Goal: Task Accomplishment & Management: Use online tool/utility

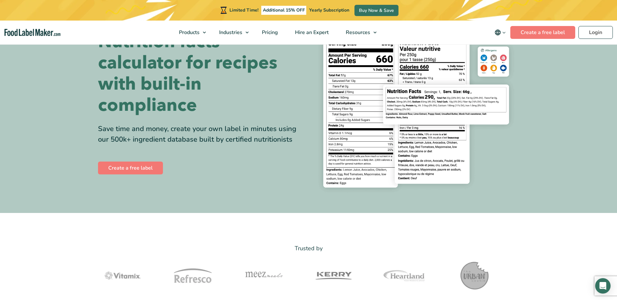
scroll to position [48, 0]
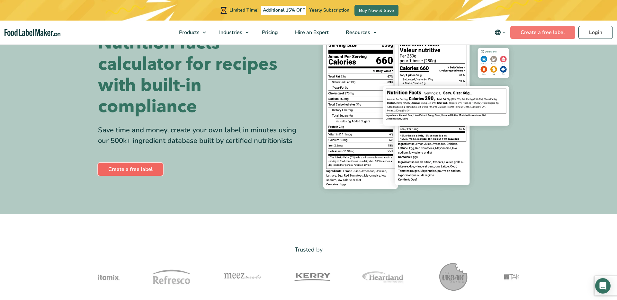
click at [141, 168] on link "Create a free label" at bounding box center [130, 169] width 65 height 13
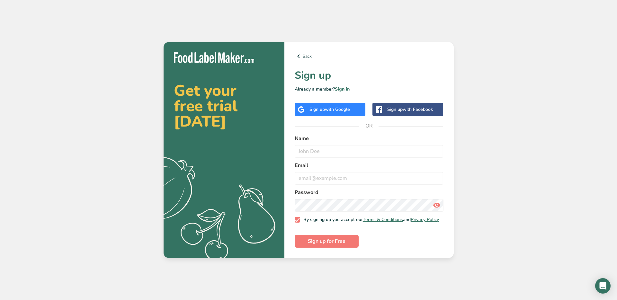
click at [339, 110] on span "with Google" at bounding box center [337, 109] width 25 height 6
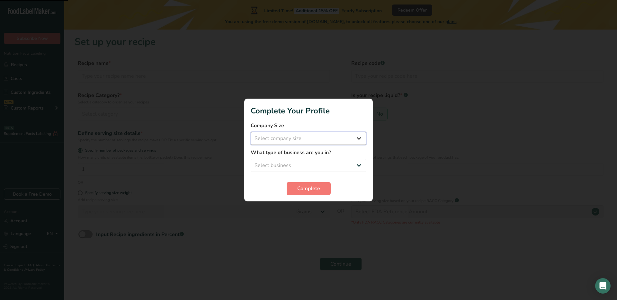
click at [339, 139] on select "Select company size Fewer than 10 Employees 10 to 50 Employees 51 to 500 Employ…" at bounding box center [309, 138] width 116 height 13
select select "1"
click at [251, 132] on select "Select company size Fewer than 10 Employees 10 to 50 Employees 51 to 500 Employ…" at bounding box center [309, 138] width 116 height 13
click at [345, 165] on select "Select business Packaged Food Manufacturer Restaurant & Cafe Bakery Meal Plans …" at bounding box center [309, 165] width 116 height 13
select select "8"
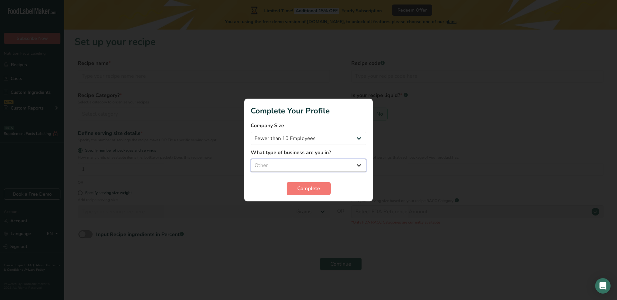
click at [251, 159] on select "Select business Packaged Food Manufacturer Restaurant & Cafe Bakery Meal Plans …" at bounding box center [309, 165] width 116 height 13
click at [315, 191] on span "Complete" at bounding box center [308, 189] width 23 height 8
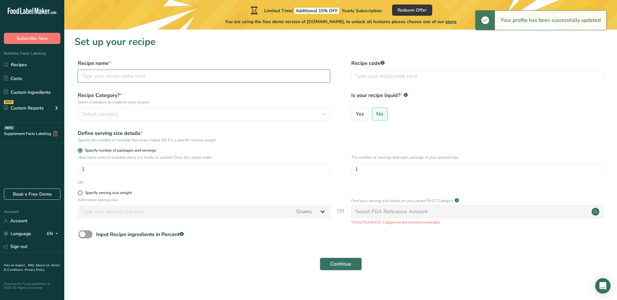
click at [169, 77] on input "text" at bounding box center [204, 76] width 252 height 13
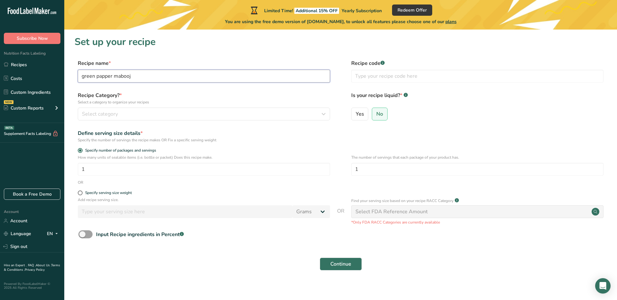
click at [100, 76] on input "green papper mabooj" at bounding box center [204, 76] width 252 height 13
type input "green papper mabooj"
click at [110, 112] on span "Select category" at bounding box center [100, 114] width 36 height 8
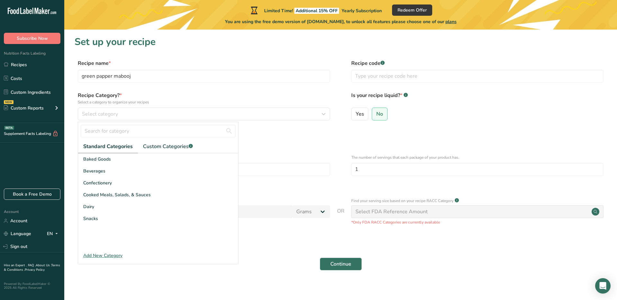
click at [115, 255] on div "Add New Category" at bounding box center [158, 255] width 160 height 7
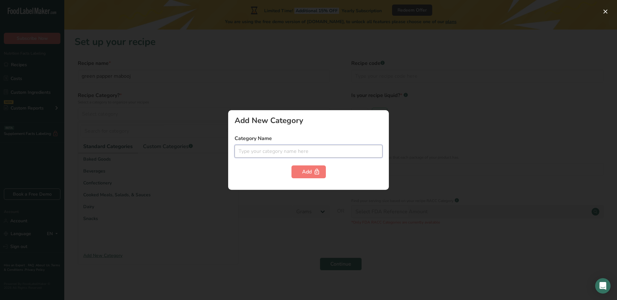
click at [277, 155] on input "text" at bounding box center [309, 151] width 148 height 13
type input "spicy sauce"
click at [191, 171] on div at bounding box center [308, 150] width 617 height 300
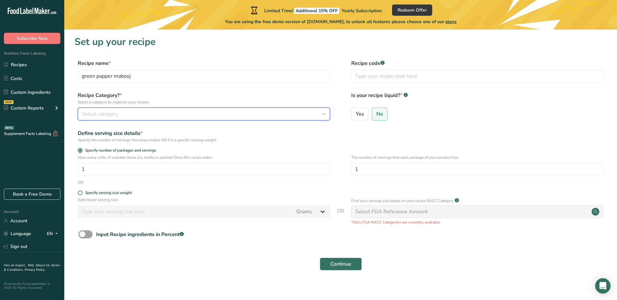
click at [193, 108] on button "Select category" at bounding box center [204, 114] width 252 height 13
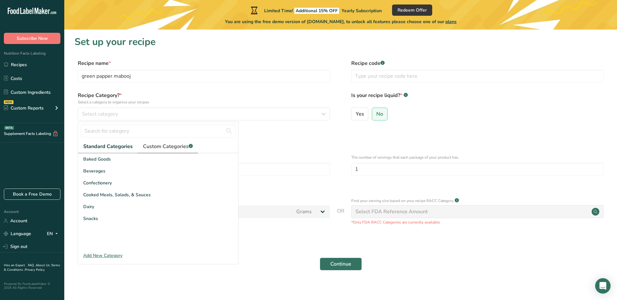
click at [172, 145] on span "Custom Categories .a-a{fill:#347362;}.b-a{fill:#fff;}" at bounding box center [168, 147] width 50 height 8
click at [121, 149] on span "Standard Categories" at bounding box center [107, 147] width 49 height 8
click at [127, 197] on span "Cooked Meals, Salads, & Sauces" at bounding box center [116, 195] width 67 height 7
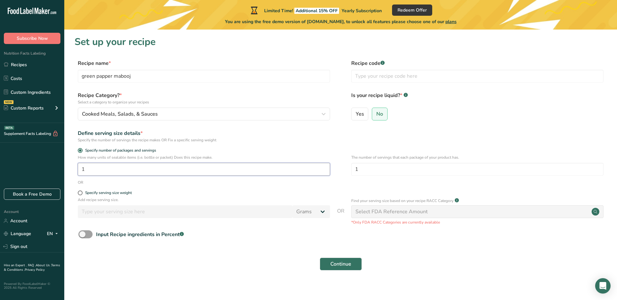
click at [137, 166] on input "1" at bounding box center [204, 169] width 252 height 13
click at [368, 76] on input "text" at bounding box center [477, 76] width 252 height 13
click at [360, 113] on span "Yes" at bounding box center [360, 114] width 8 height 6
click at [356, 113] on input "Yes" at bounding box center [354, 114] width 4 height 4
radio input "true"
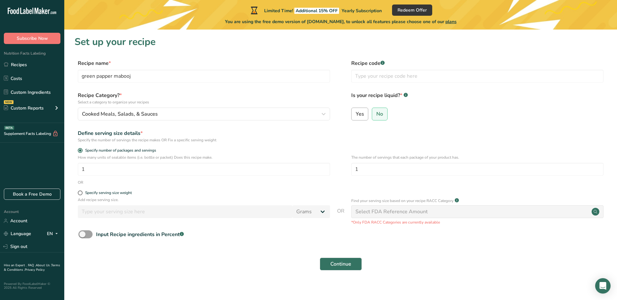
radio input "false"
select select "22"
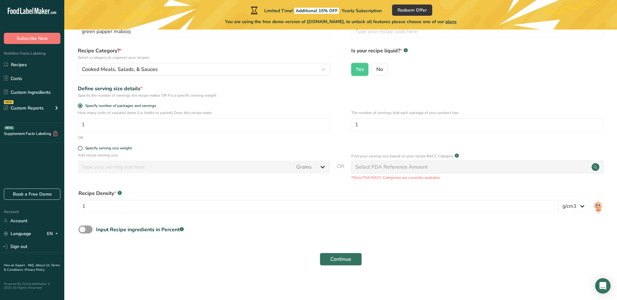
scroll to position [45, 0]
click at [97, 150] on div "Specify serving size weight" at bounding box center [108, 148] width 47 height 5
click at [82, 150] on input "Specify serving size weight" at bounding box center [80, 148] width 4 height 4
radio input "true"
radio input "false"
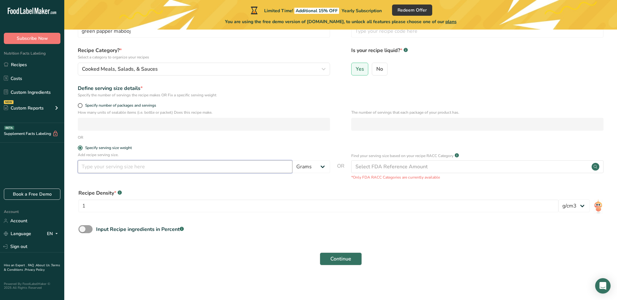
click at [108, 166] on input "number" at bounding box center [185, 166] width 215 height 13
type input "200"
click at [321, 166] on select "Grams kg mg mcg lb oz l mL fl oz tbsp tsp cup qt gallon" at bounding box center [311, 166] width 38 height 13
select select "17"
click at [292, 160] on select "Grams kg mg mcg lb oz l mL fl oz tbsp tsp cup qt gallon" at bounding box center [311, 166] width 38 height 13
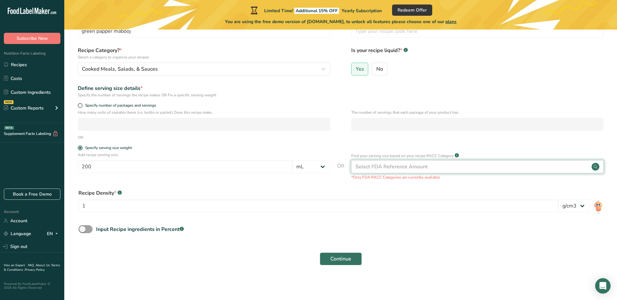
click at [412, 169] on div "Select FDA Reference Amount" at bounding box center [391, 167] width 72 height 8
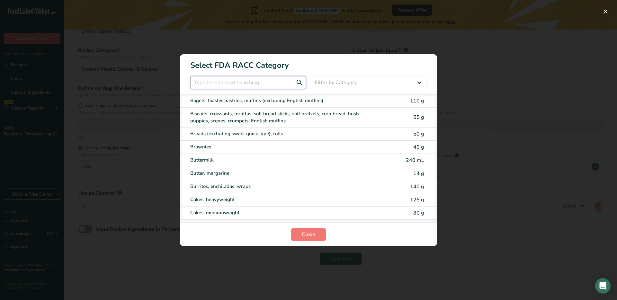
click at [262, 81] on input "RACC Category Selection Modal" at bounding box center [248, 82] width 116 height 13
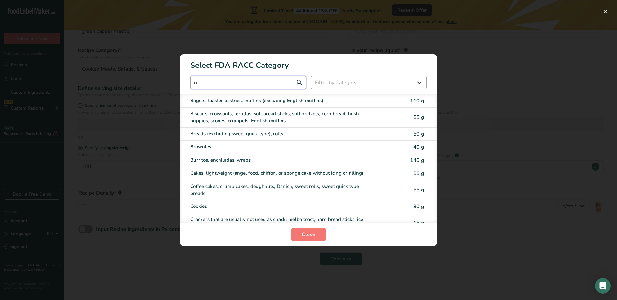
type input "o"
click at [372, 85] on select "Filter by Category All Bakery products [GEOGRAPHIC_DATA] Cereals and other grai…" at bounding box center [369, 82] width 116 height 13
click at [260, 80] on input "o" at bounding box center [248, 82] width 116 height 13
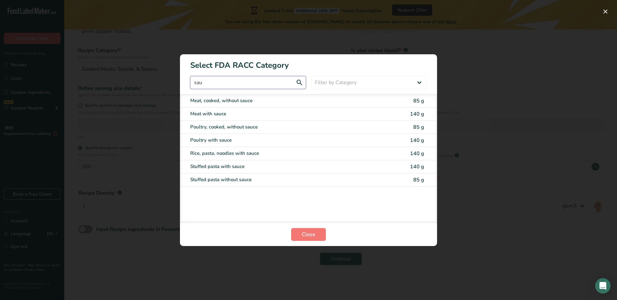
scroll to position [0, 0]
click at [303, 234] on span "Close" at bounding box center [308, 235] width 13 height 8
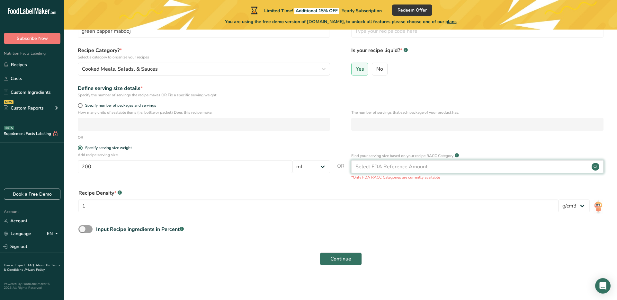
click at [366, 167] on div "Select FDA Reference Amount" at bounding box center [391, 167] width 72 height 8
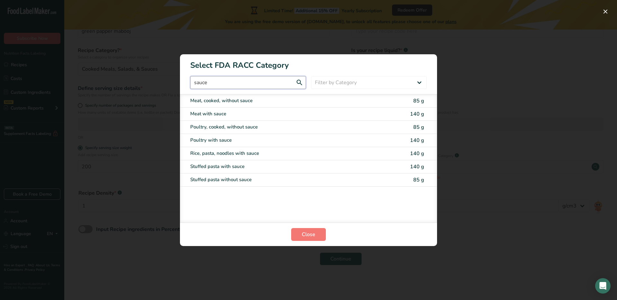
click at [225, 77] on input "sauce" at bounding box center [248, 82] width 116 height 13
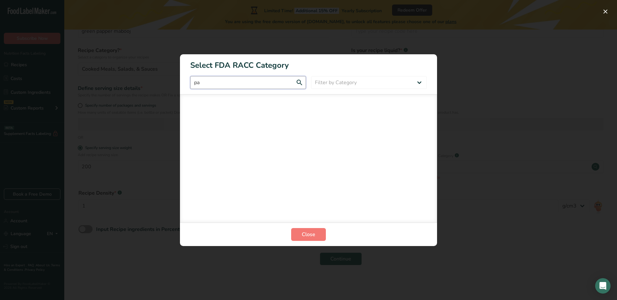
type input "p"
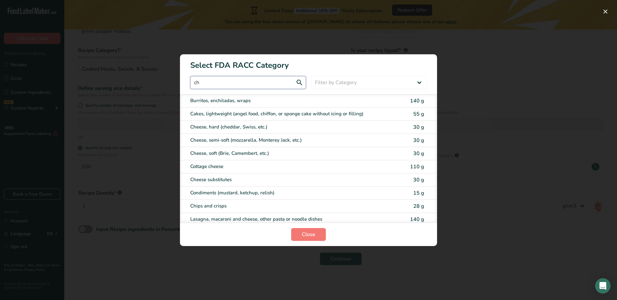
type input "c"
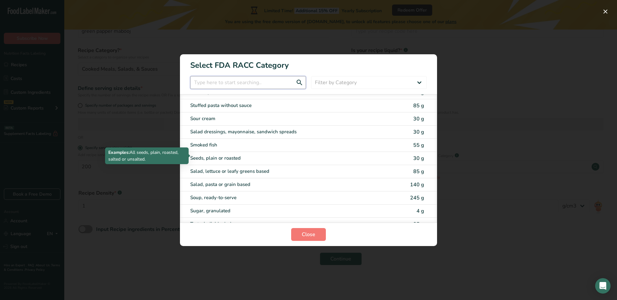
scroll to position [1166, 0]
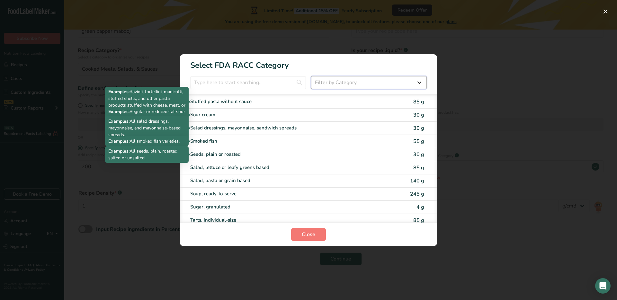
click at [328, 80] on select "Filter by Category All Bakery products [GEOGRAPHIC_DATA] Cereals and other grai…" at bounding box center [369, 82] width 116 height 13
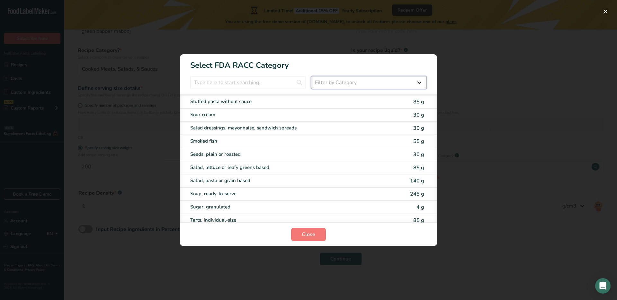
select select "22"
click at [311, 76] on select "Filter by Category All Bakery products [GEOGRAPHIC_DATA] Cereals and other grai…" at bounding box center [369, 82] width 116 height 13
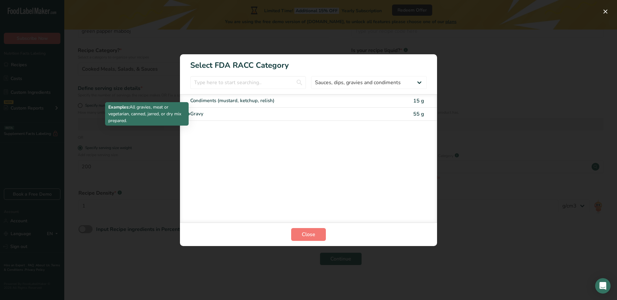
click at [234, 112] on div "Gravy" at bounding box center [281, 113] width 183 height 7
type input "55"
select select "0"
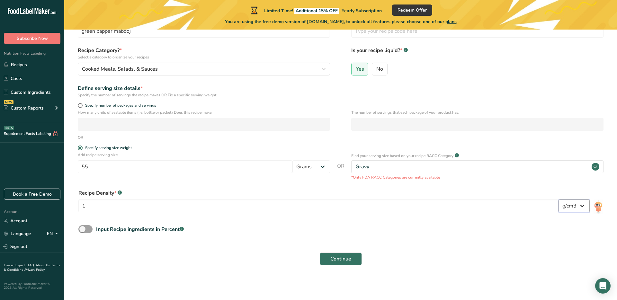
click at [582, 205] on select "lb/ft3 g/cm3" at bounding box center [574, 206] width 31 height 13
click at [329, 258] on button "Continue" at bounding box center [341, 259] width 42 height 13
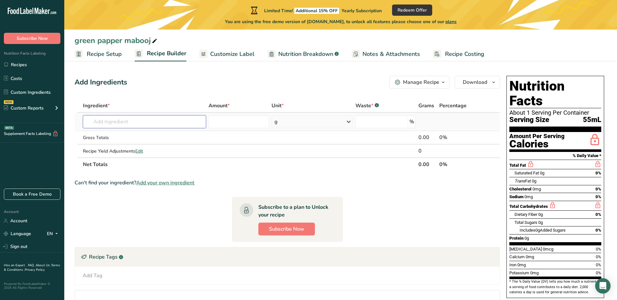
click at [117, 120] on input "text" at bounding box center [144, 121] width 123 height 13
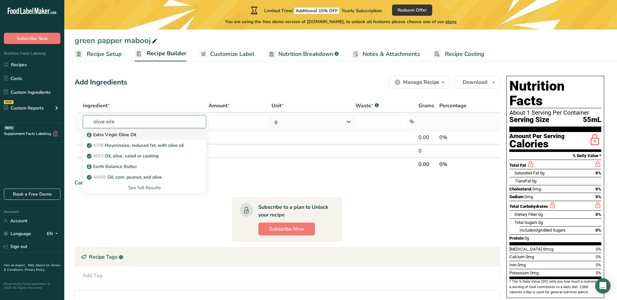
type input "olive oile"
click at [174, 135] on div "Extra Virgin Olive Oil" at bounding box center [139, 134] width 103 height 7
type input "Extra Virgin Olive Oil"
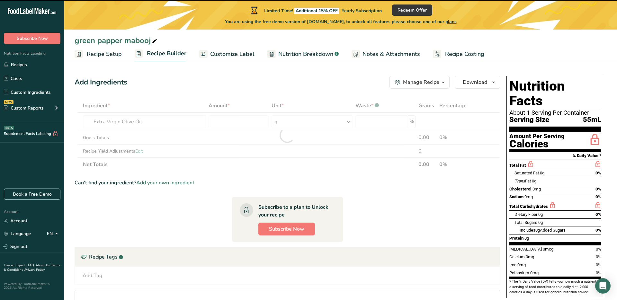
type input "0"
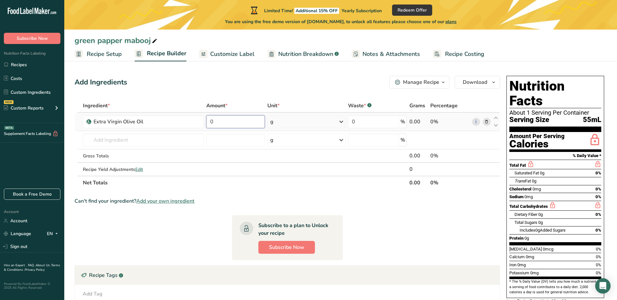
click at [225, 125] on input "0" at bounding box center [235, 121] width 58 height 13
click at [290, 125] on div "Ingredient * Amount * Unit * Waste * .a-a{fill:#347362;}.b-a{fill:#fff;} Grams …" at bounding box center [288, 144] width 426 height 91
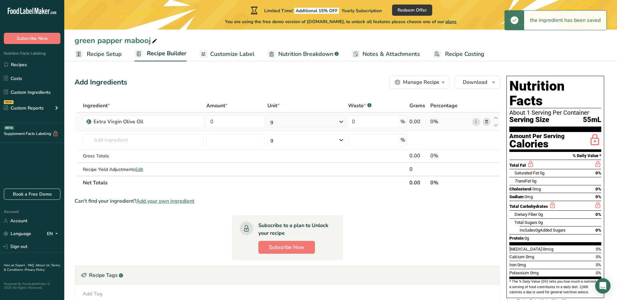
click at [290, 125] on div "g" at bounding box center [306, 121] width 78 height 13
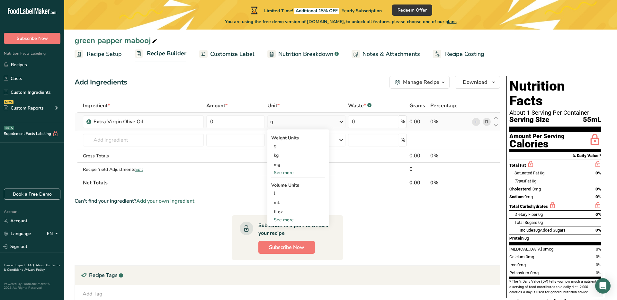
click at [290, 219] on div "See more" at bounding box center [298, 220] width 54 height 7
select select "22"
click at [288, 238] on div "cup" at bounding box center [298, 240] width 49 height 7
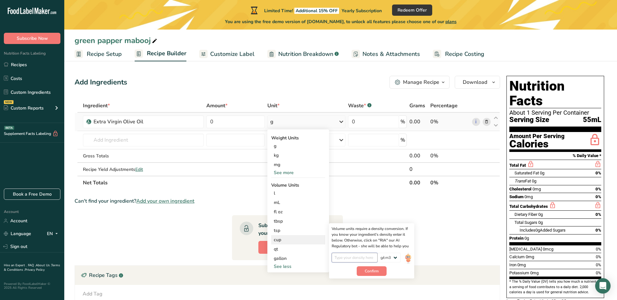
click at [346, 255] on input "number" at bounding box center [355, 258] width 46 height 10
click at [383, 260] on select "lb/ft3 g/cm3" at bounding box center [389, 258] width 23 height 10
click at [353, 260] on input "number" at bounding box center [355, 258] width 46 height 10
type input "0.5"
click at [366, 273] on span "Confirm" at bounding box center [372, 271] width 14 height 6
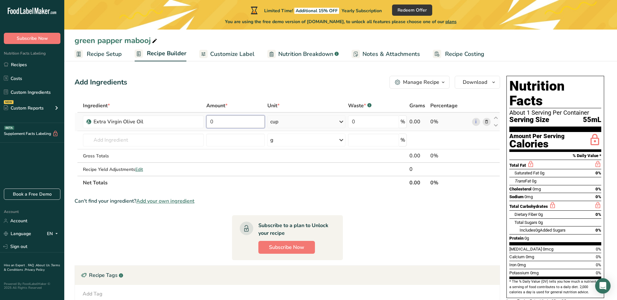
click at [226, 123] on input "0" at bounding box center [235, 121] width 58 height 13
click at [229, 125] on input "0" at bounding box center [235, 121] width 58 height 13
drag, startPoint x: 220, startPoint y: 125, endPoint x: 215, endPoint y: 125, distance: 4.9
click at [209, 124] on input "0" at bounding box center [235, 121] width 58 height 13
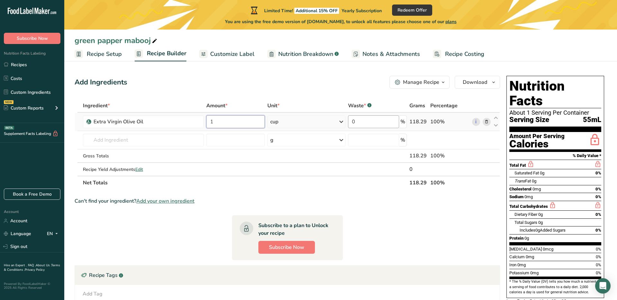
type input "1"
click at [358, 124] on div "Ingredient * Amount * Unit * Waste * .a-a{fill:#347362;}.b-a{fill:#fff;} Grams …" at bounding box center [288, 144] width 426 height 91
click at [355, 120] on input "0" at bounding box center [373, 121] width 51 height 13
click at [346, 120] on tr "Extra Virgin Olive Oil 1 cup Weight Units g kg mg See more Volume Units l Volum…" at bounding box center [287, 122] width 425 height 18
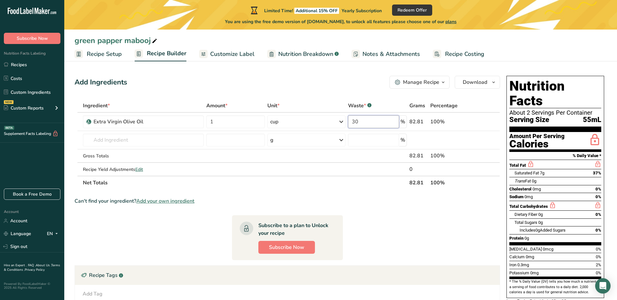
type input "30"
click at [328, 92] on div "Add Ingredients Manage Recipe Delete Recipe Duplicate Recipe Scale Recipe Save …" at bounding box center [289, 222] width 429 height 298
click at [139, 139] on input "text" at bounding box center [143, 140] width 121 height 13
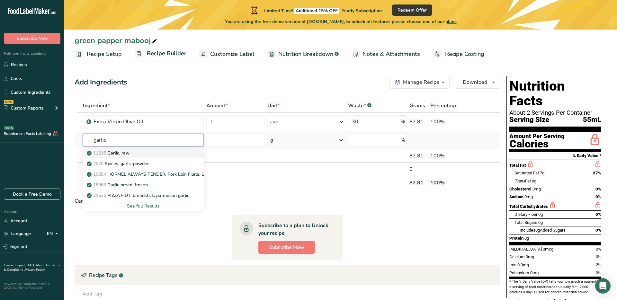
type input "garlic"
click at [157, 155] on div "11215 Garlic, raw" at bounding box center [138, 153] width 100 height 7
type input "Garlic, raw"
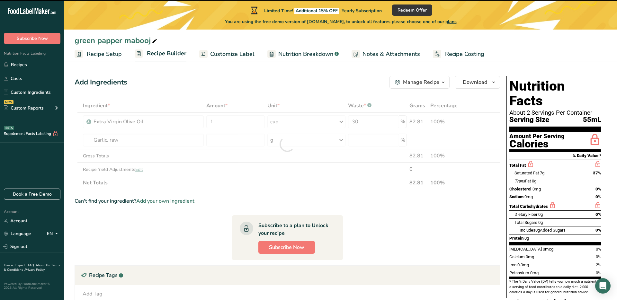
type input "0"
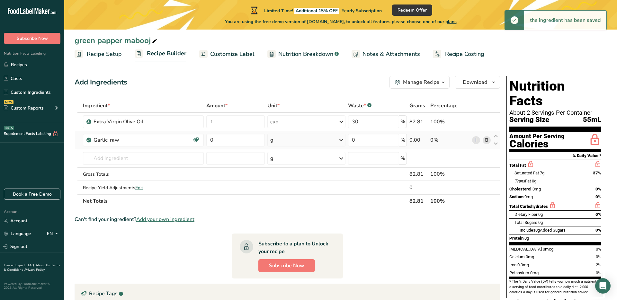
click at [266, 143] on td "g Portions 1 cup 1 tsp 1 clove See more Weight Units g kg mg See more Volume Un…" at bounding box center [306, 140] width 81 height 18
click at [279, 142] on div "g" at bounding box center [306, 140] width 78 height 13
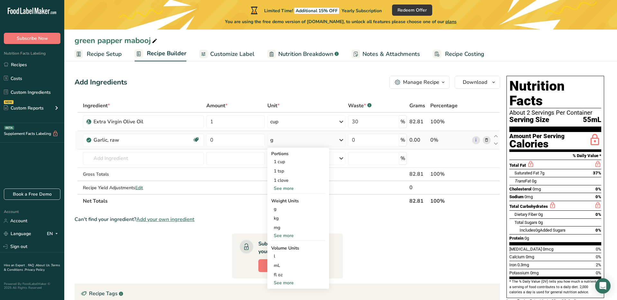
click at [281, 283] on div "See more" at bounding box center [298, 283] width 54 height 7
select select "22"
click at [288, 291] on div "tsp" at bounding box center [298, 293] width 49 height 7
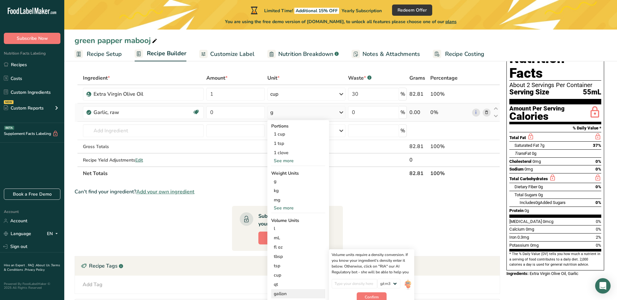
scroll to position [34, 0]
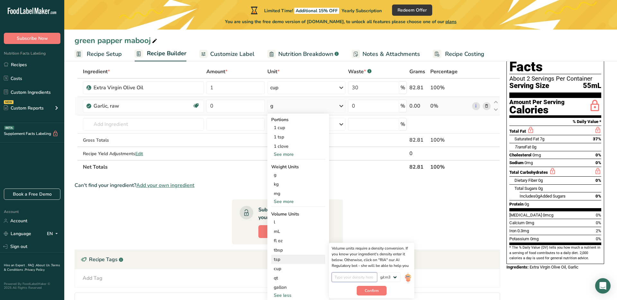
click at [339, 278] on input "number" at bounding box center [355, 278] width 46 height 10
click at [383, 278] on select "lb/ft3 g/cm3" at bounding box center [388, 278] width 23 height 10
click at [386, 278] on select "lb/ft3 g/cm3" at bounding box center [388, 278] width 23 height 10
click at [354, 277] on input "number" at bounding box center [355, 278] width 46 height 10
type input "5"
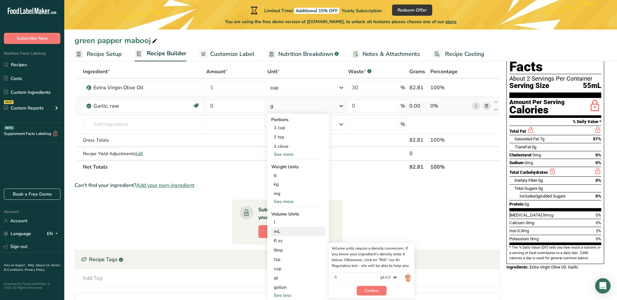
click at [286, 231] on div "mL" at bounding box center [298, 231] width 49 height 7
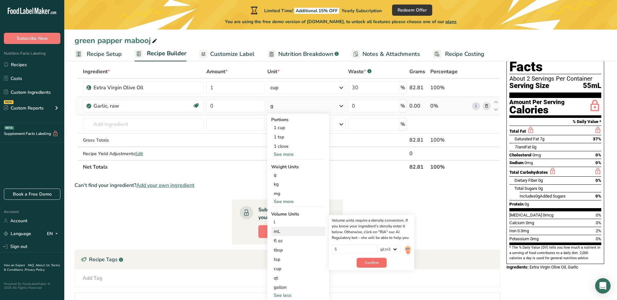
drag, startPoint x: 368, startPoint y: 263, endPoint x: 363, endPoint y: 259, distance: 6.3
click at [368, 263] on span "Confirm" at bounding box center [372, 263] width 14 height 6
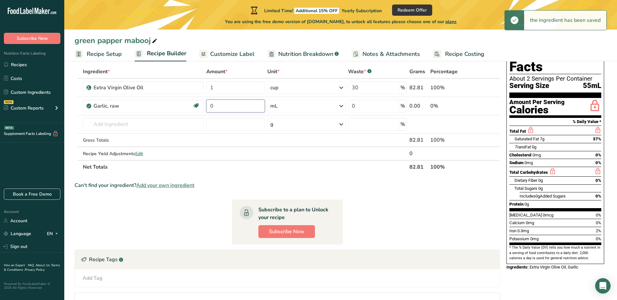
click at [216, 105] on input "0" at bounding box center [235, 106] width 58 height 13
drag, startPoint x: 216, startPoint y: 105, endPoint x: 206, endPoint y: 105, distance: 10.3
click at [205, 105] on td "0" at bounding box center [235, 106] width 61 height 18
type input "1"
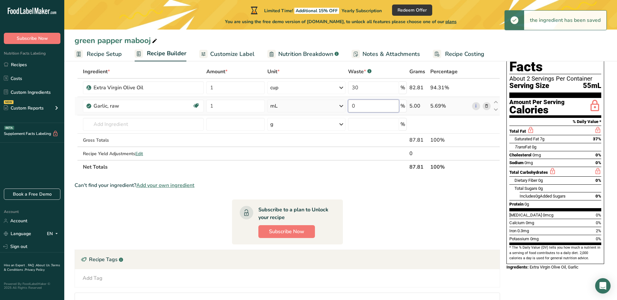
click at [389, 108] on div "Ingredient * Amount * Unit * Waste * .a-a{fill:#347362;}.b-a{fill:#fff;} Grams …" at bounding box center [288, 119] width 426 height 109
click at [121, 123] on div "Ingredient * Amount * Unit * Waste * .a-a{fill:#347362;}.b-a{fill:#fff;} Grams …" at bounding box center [288, 119] width 426 height 109
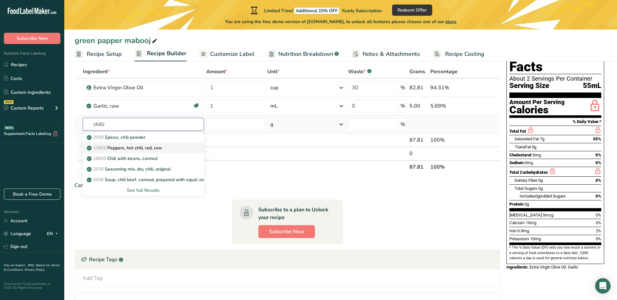
type input "chilli"
click at [167, 149] on div "11819 Peppers, hot chili, red, raw" at bounding box center [138, 148] width 100 height 7
type input "Peppers, hot chili, red, raw"
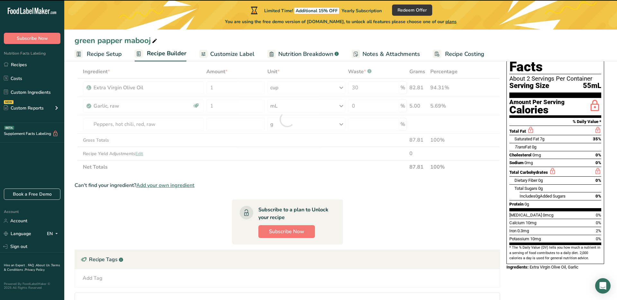
type input "0"
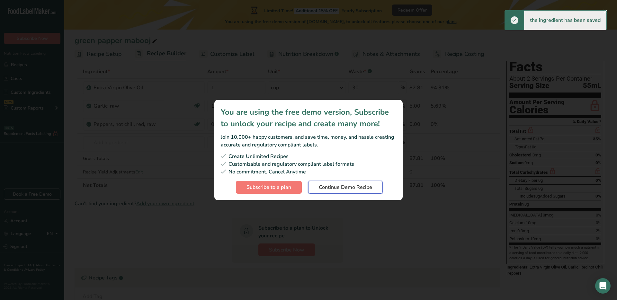
click at [332, 187] on span "Continue Demo Recipe" at bounding box center [345, 188] width 53 height 8
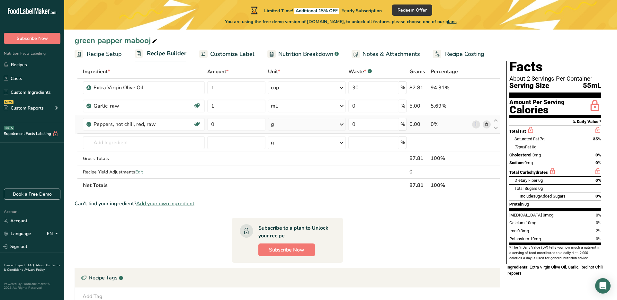
click at [310, 121] on div "g" at bounding box center [307, 124] width 78 height 13
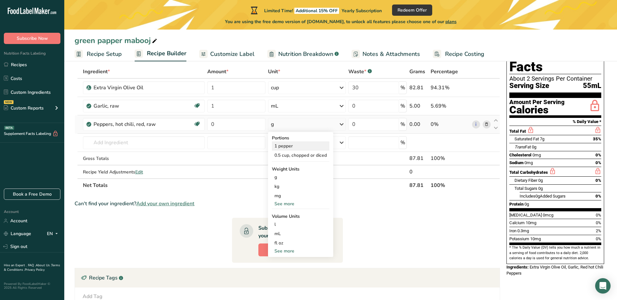
click at [297, 146] on div "1 pepper" at bounding box center [301, 145] width 58 height 9
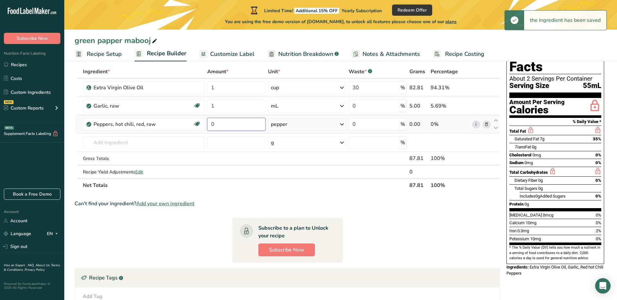
click at [225, 123] on input "0" at bounding box center [236, 124] width 58 height 13
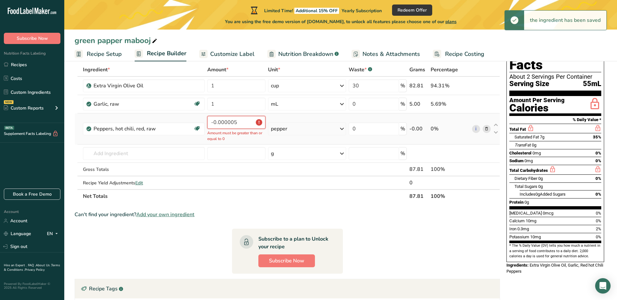
drag, startPoint x: 216, startPoint y: 122, endPoint x: 207, endPoint y: 122, distance: 9.6
click at [207, 122] on td "-0.000005 Amount must be greater than or equal to 0" at bounding box center [236, 128] width 61 height 31
drag, startPoint x: 242, startPoint y: 123, endPoint x: 194, endPoint y: 121, distance: 48.6
click at [194, 121] on tr "Peppers, hot chili, red, raw Dairy free Gluten free Vegan Vegetarian Soy free -…" at bounding box center [287, 128] width 425 height 31
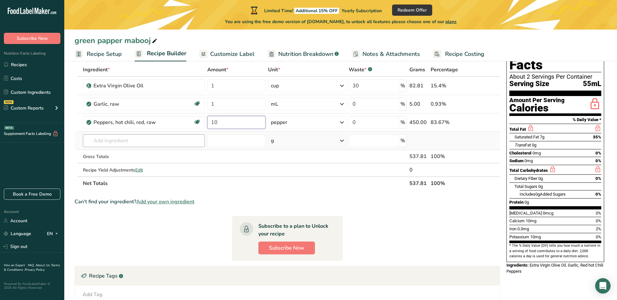
type input "10"
click at [164, 140] on div "Ingredient * Amount * Unit * Waste * .a-a{fill:#347362;}.b-a{fill:#fff;} Grams …" at bounding box center [288, 126] width 426 height 127
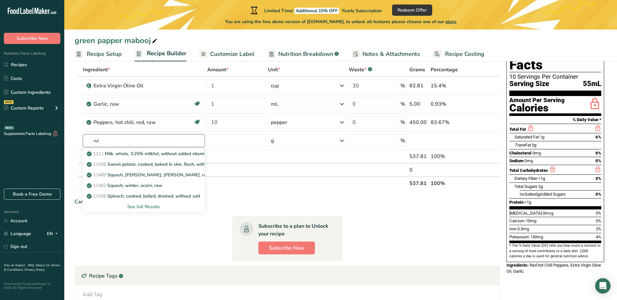
type input "w"
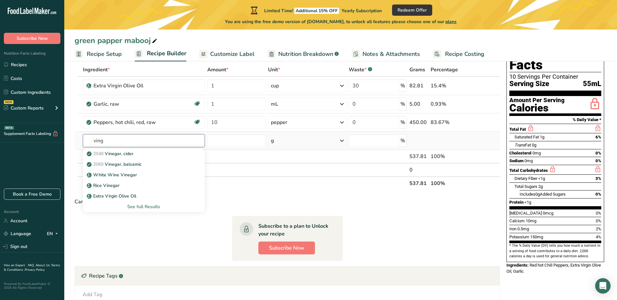
type input "ving"
click at [144, 207] on div "See full Results" at bounding box center [144, 206] width 112 height 7
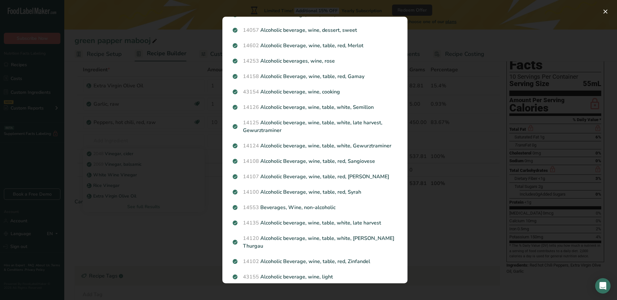
scroll to position [0, 0]
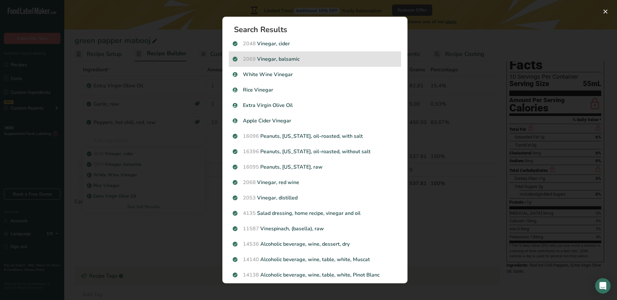
click at [302, 56] on p "2069 Vinegar, balsamic" at bounding box center [315, 59] width 165 height 8
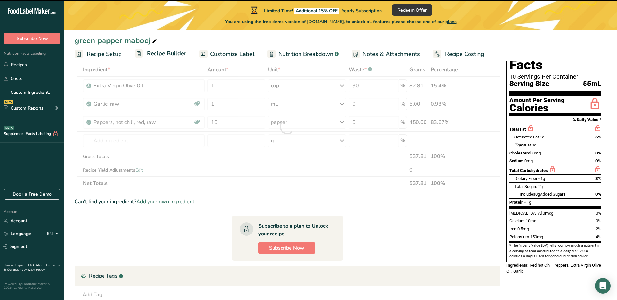
type input "0"
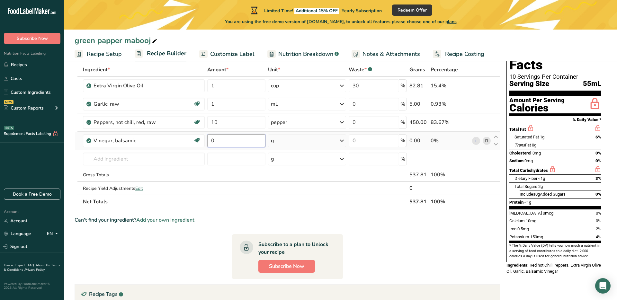
click at [237, 142] on input "0" at bounding box center [236, 140] width 58 height 13
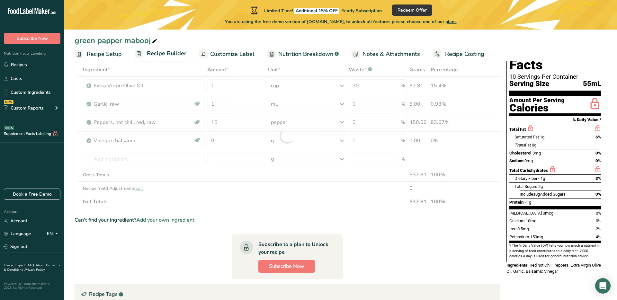
click at [298, 142] on div "Ingredient * Amount * Unit * Waste * .a-a{fill:#347362;}.b-a{fill:#fff;} Grams …" at bounding box center [288, 136] width 426 height 146
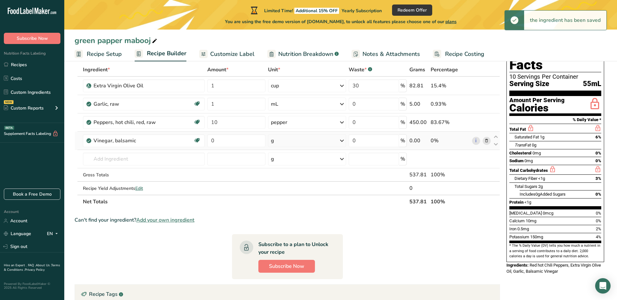
click at [339, 142] on icon at bounding box center [342, 141] width 8 height 12
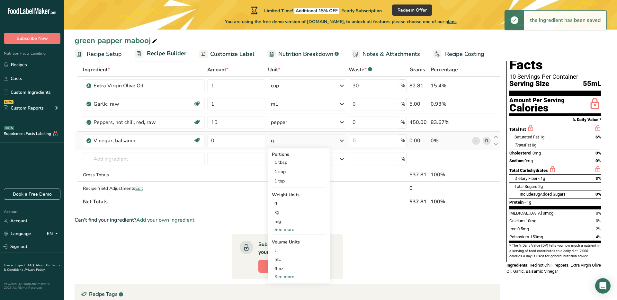
click at [285, 278] on div "See more" at bounding box center [299, 276] width 54 height 7
select select "22"
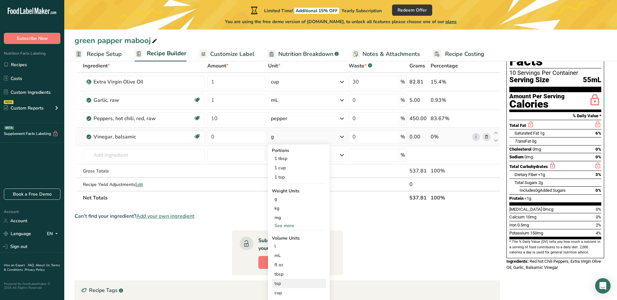
scroll to position [42, 0]
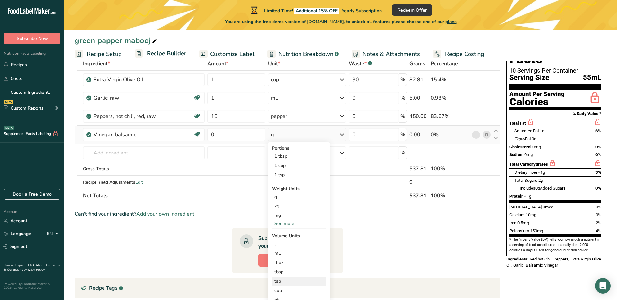
click at [288, 285] on div "tsp Volume units require a density conversion. If you know your ingredient's de…" at bounding box center [299, 281] width 54 height 9
click at [287, 283] on div "tsp" at bounding box center [298, 281] width 49 height 7
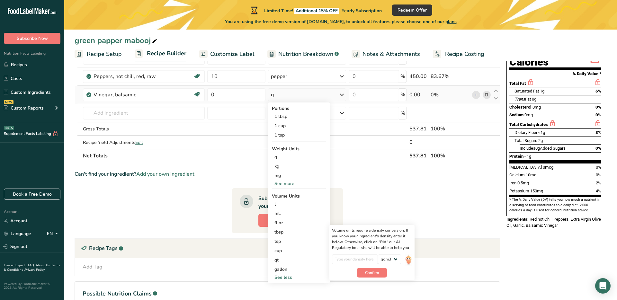
scroll to position [87, 0]
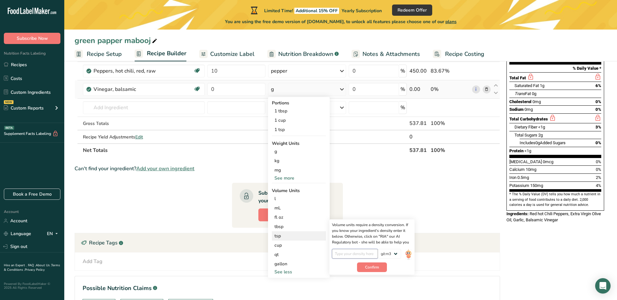
click at [350, 257] on input "number" at bounding box center [355, 254] width 46 height 10
type input "15"
click at [366, 270] on button "Confirm" at bounding box center [372, 268] width 30 height 10
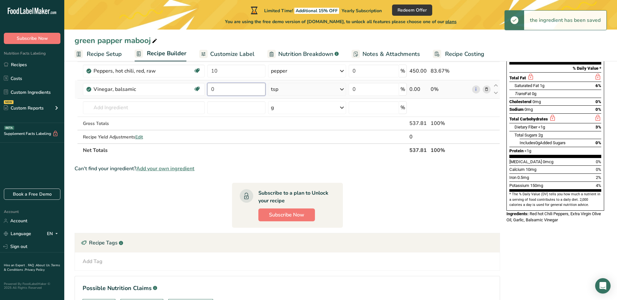
click at [229, 94] on input "0" at bounding box center [236, 89] width 58 height 13
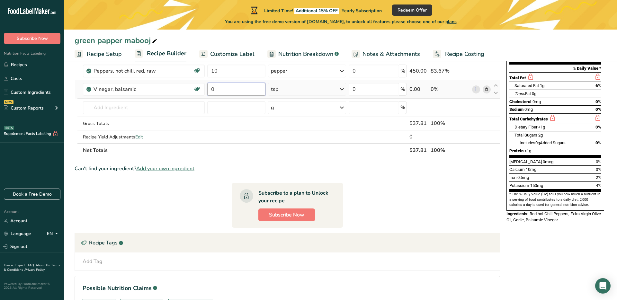
click at [211, 92] on input "0" at bounding box center [236, 89] width 58 height 13
type input "2"
click at [220, 109] on div "Ingredient * Amount * Unit * Waste * .a-a{fill:#347362;}.b-a{fill:#fff;} Grams …" at bounding box center [288, 85] width 426 height 146
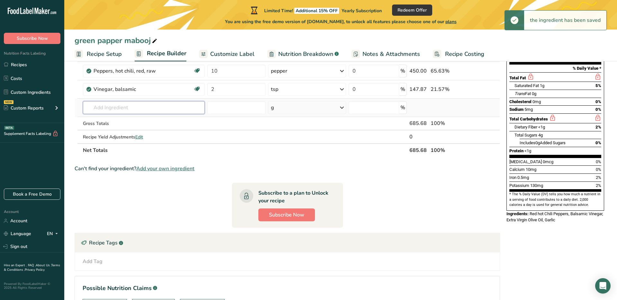
click at [181, 107] on input "text" at bounding box center [144, 107] width 122 height 13
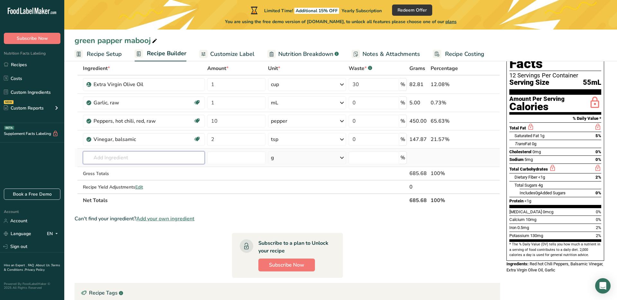
scroll to position [50, 0]
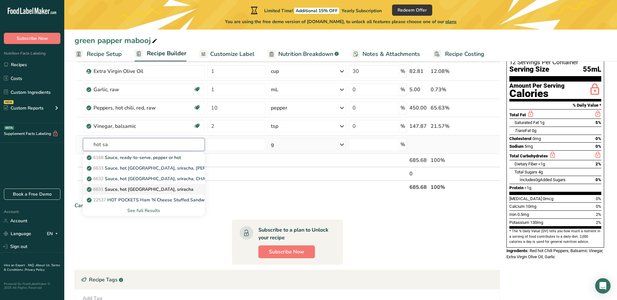
type input "hot sa"
click at [168, 187] on div "6631 [GEOGRAPHIC_DATA], hot [GEOGRAPHIC_DATA], sriracha" at bounding box center [138, 189] width 101 height 7
type input "Sauce, hot [GEOGRAPHIC_DATA], sriracha"
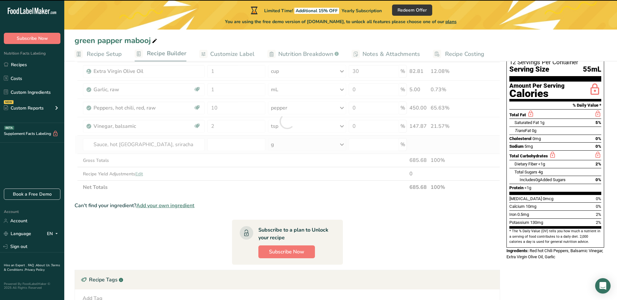
type input "0"
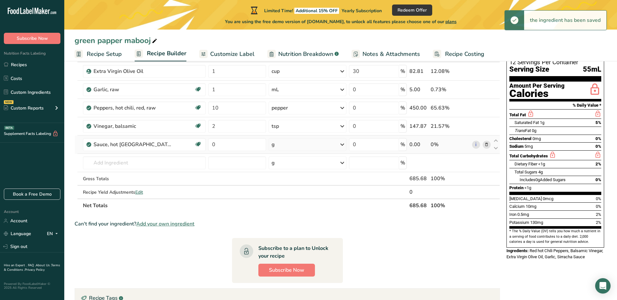
click at [294, 149] on div "g" at bounding box center [308, 144] width 78 height 13
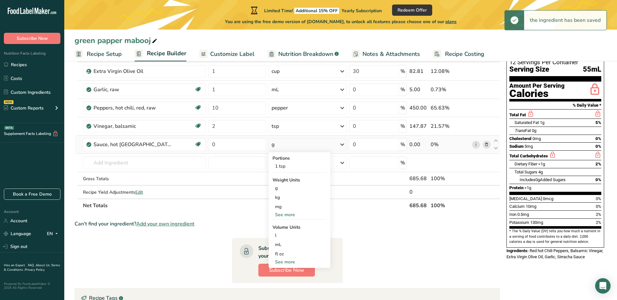
click at [288, 263] on div "See more" at bounding box center [300, 262] width 54 height 7
select select "22"
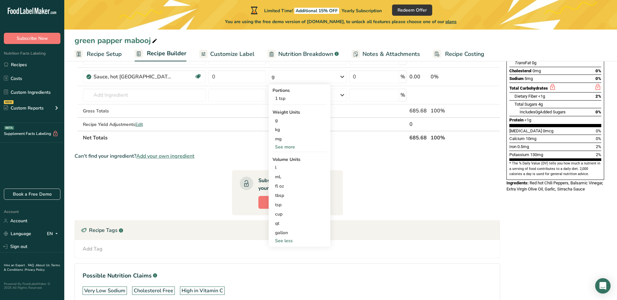
scroll to position [121, 0]
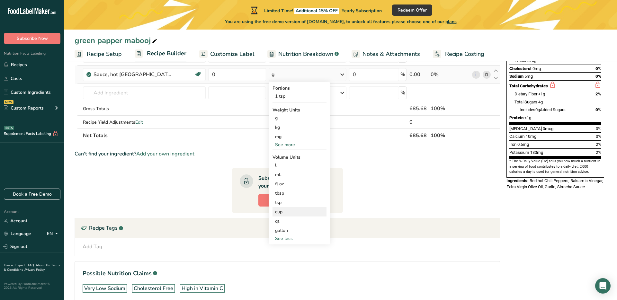
click at [283, 212] on div "cup" at bounding box center [299, 212] width 49 height 7
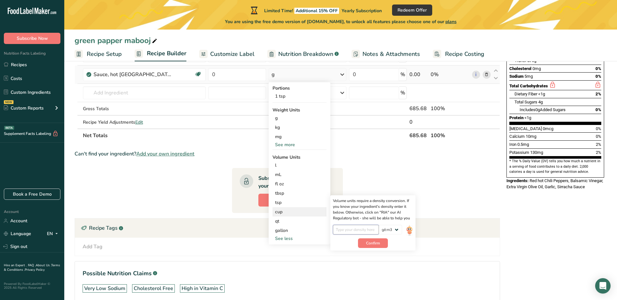
click at [340, 228] on input "number" at bounding box center [356, 230] width 46 height 10
type input "0"
click at [396, 230] on select "lb/ft3 g/cm3" at bounding box center [390, 230] width 23 height 10
click at [280, 97] on div "1 tsp" at bounding box center [300, 96] width 54 height 9
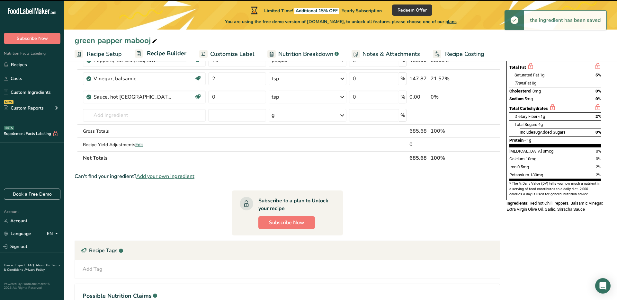
scroll to position [95, 0]
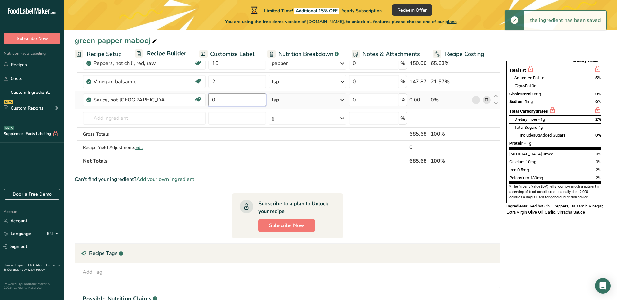
click at [244, 103] on input "0" at bounding box center [237, 100] width 58 height 13
drag, startPoint x: 219, startPoint y: 103, endPoint x: 211, endPoint y: 103, distance: 8.0
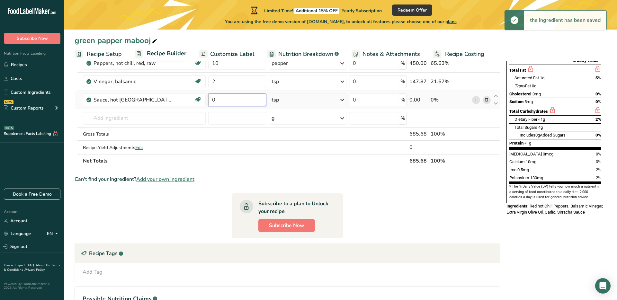
click at [211, 103] on input "0" at bounding box center [237, 100] width 58 height 13
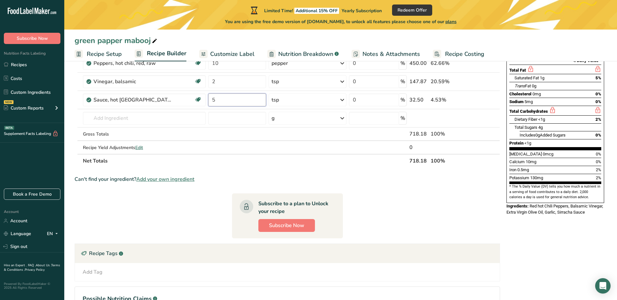
type input "5"
click at [323, 171] on section "Ingredient * Amount * Unit * Waste * .a-a{fill:#347362;}.b-a{fill:#fff;} Grams …" at bounding box center [288, 171] width 426 height 335
click at [159, 114] on input "text" at bounding box center [144, 118] width 123 height 13
type input "c"
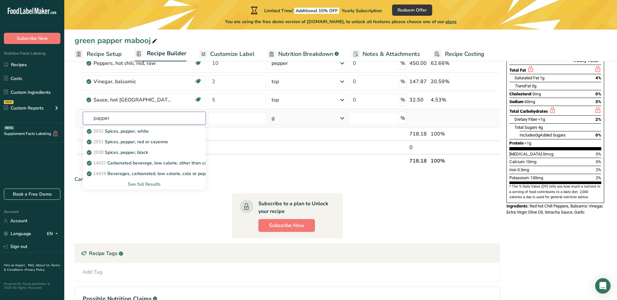
type input "papper"
click at [154, 184] on div "See full Results" at bounding box center [144, 184] width 113 height 7
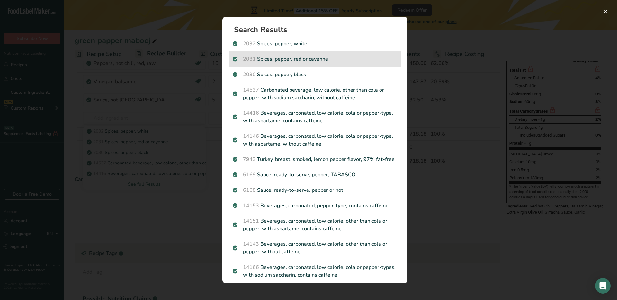
click at [327, 62] on p "2031 Spices, pepper, red or cayenne" at bounding box center [315, 59] width 165 height 8
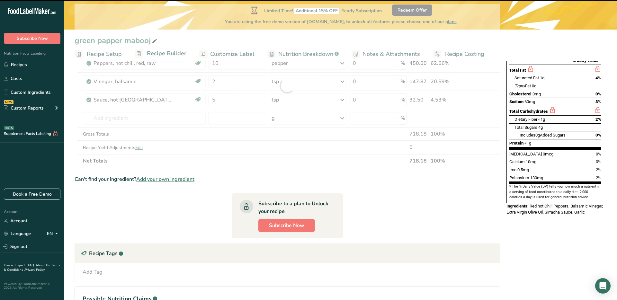
type input "0"
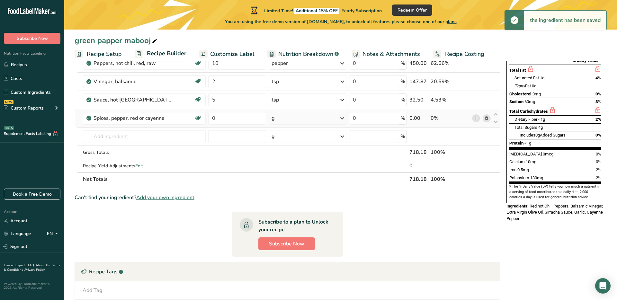
click at [285, 118] on div "g" at bounding box center [308, 118] width 78 height 13
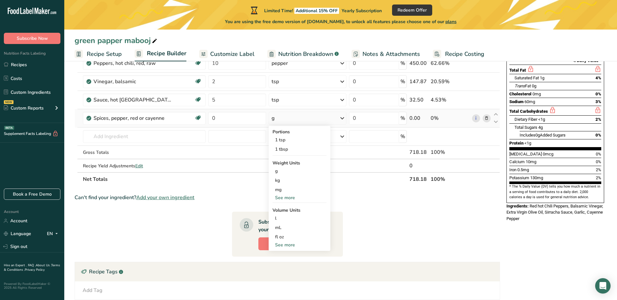
click at [285, 246] on div "See more" at bounding box center [300, 245] width 54 height 7
select select "22"
click at [291, 263] on div "cup" at bounding box center [299, 265] width 49 height 7
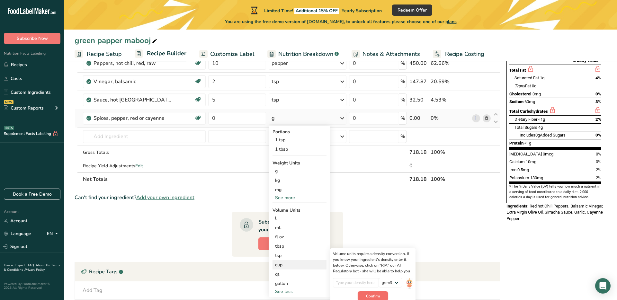
click at [378, 295] on span "Confirm" at bounding box center [373, 296] width 14 height 6
click at [374, 283] on input "number" at bounding box center [356, 283] width 46 height 10
click at [362, 282] on input "number" at bounding box center [356, 283] width 46 height 10
type input "3"
click at [378, 293] on span "Confirm" at bounding box center [373, 296] width 14 height 6
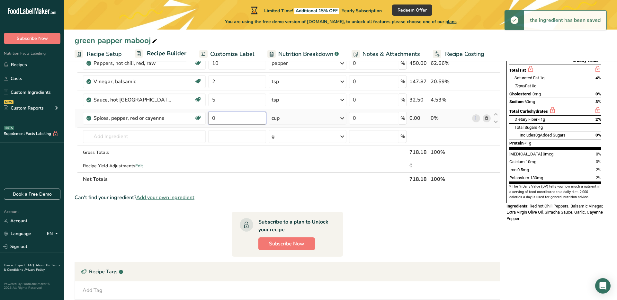
click at [224, 120] on input "0" at bounding box center [237, 118] width 58 height 13
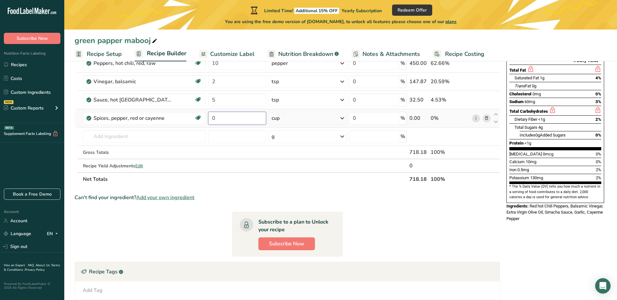
drag, startPoint x: 224, startPoint y: 120, endPoint x: 208, endPoint y: 119, distance: 16.1
click at [208, 119] on input "0" at bounding box center [237, 118] width 58 height 13
type input "0.5"
click at [187, 137] on div "Ingredient * Amount * Unit * Waste * .a-a{fill:#347362;}.b-a{fill:#fff;} Grams …" at bounding box center [288, 95] width 426 height 182
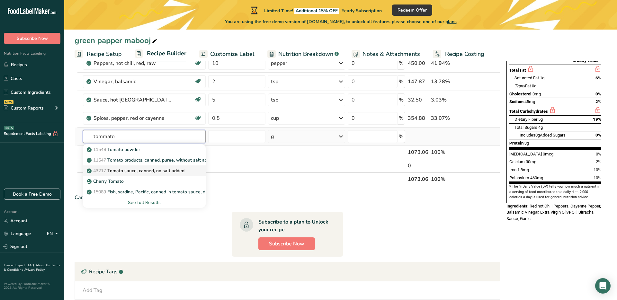
type input "tommato"
click at [188, 171] on div "43217 Tomato sauce, canned, no salt added" at bounding box center [139, 170] width 102 height 7
type input "Tomato sauce, canned, no salt added"
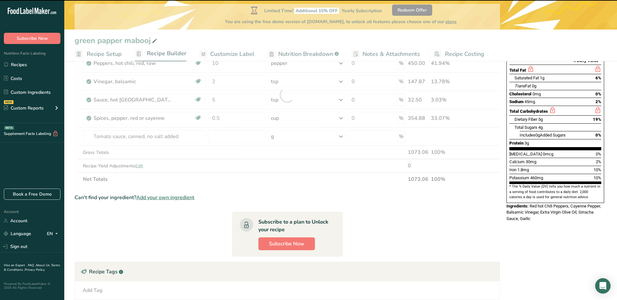
type input "0"
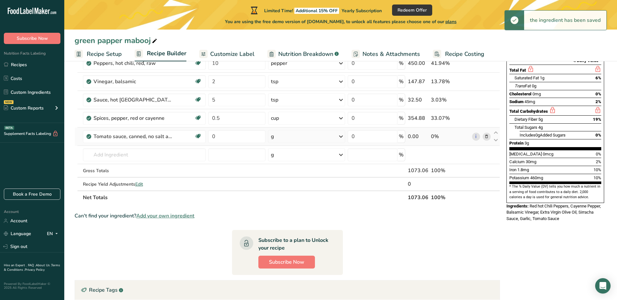
click at [279, 138] on div "g" at bounding box center [306, 136] width 77 height 13
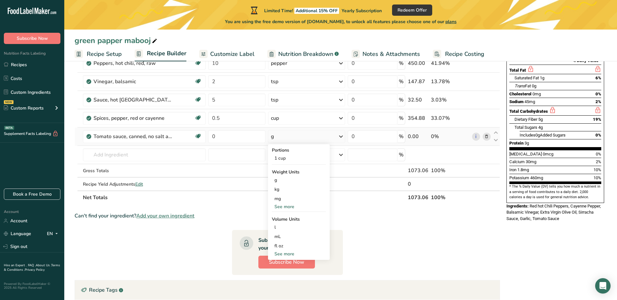
click at [291, 251] on div "See more" at bounding box center [299, 254] width 54 height 7
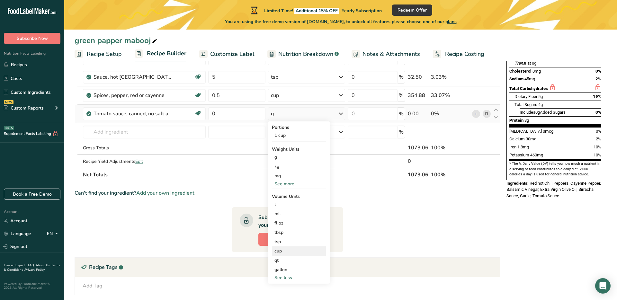
scroll to position [119, 0]
click at [288, 251] on div "cup" at bounding box center [298, 250] width 49 height 7
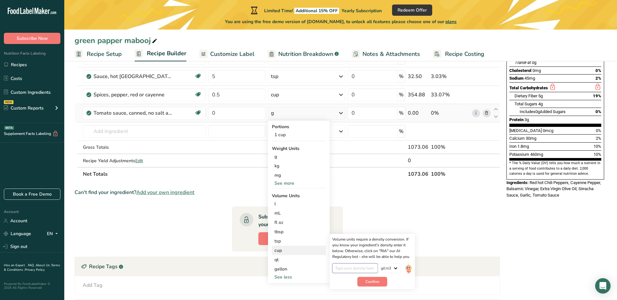
click at [344, 271] on input "number" at bounding box center [355, 269] width 46 height 10
type input "3"
click at [372, 283] on span "Confirm" at bounding box center [372, 282] width 14 height 6
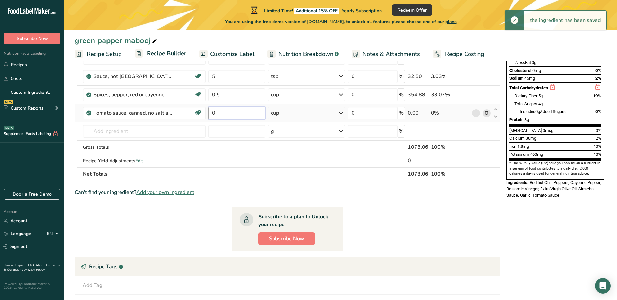
click at [222, 112] on input "0" at bounding box center [236, 113] width 57 height 13
drag, startPoint x: 215, startPoint y: 111, endPoint x: 206, endPoint y: 111, distance: 9.6
click at [206, 111] on tr "Tomato sauce, canned, no salt added Dairy free Gluten free Vegan Vegetarian Soy…" at bounding box center [287, 113] width 425 height 18
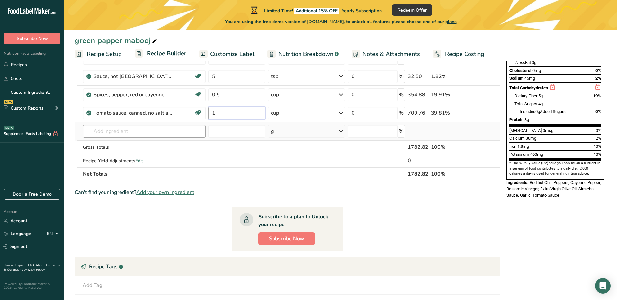
type input "1"
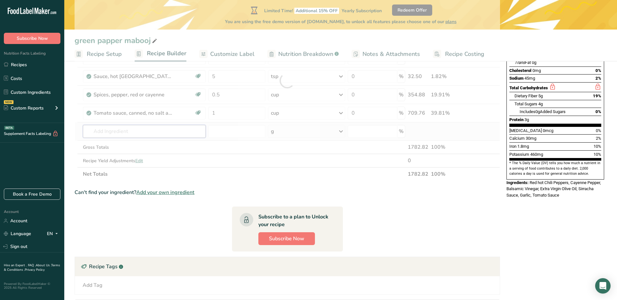
click at [156, 125] on div "Ingredient * Amount * Unit * Waste * .a-a{fill:#347362;}.b-a{fill:#fff;} Grams …" at bounding box center [288, 80] width 426 height 201
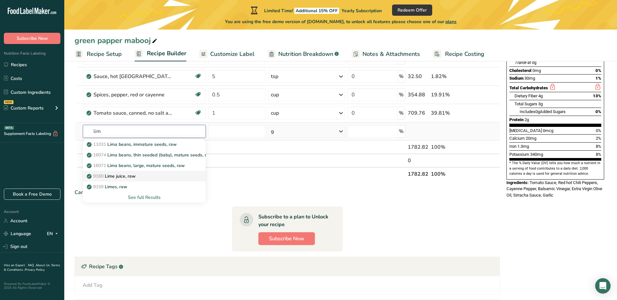
type input "lim"
click at [140, 177] on div "9160 Lime juice, raw" at bounding box center [139, 176] width 102 height 7
type input "Lime juice, raw"
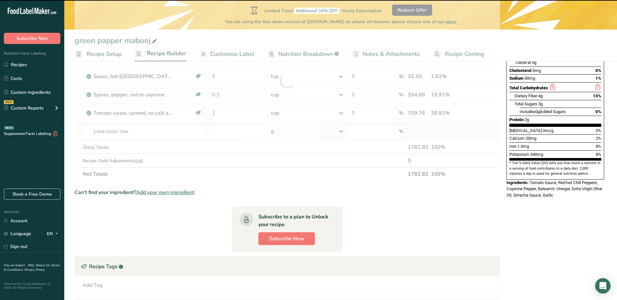
type input "0"
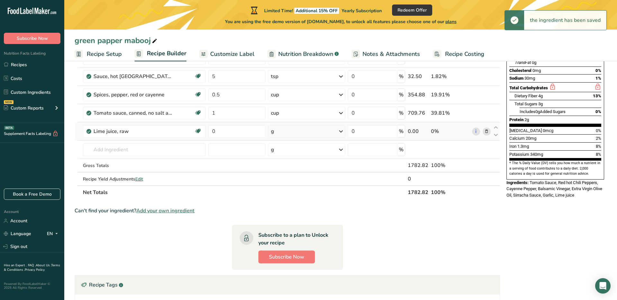
click at [290, 133] on div "g" at bounding box center [306, 131] width 77 height 13
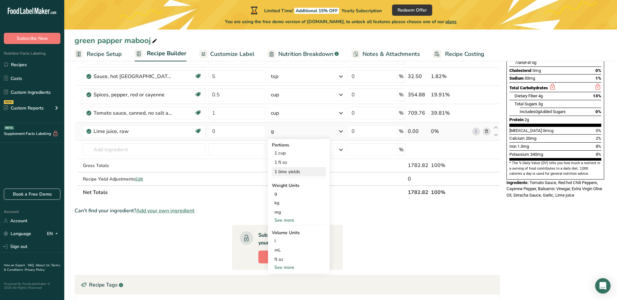
click at [299, 174] on div "1 lime yields" at bounding box center [299, 171] width 54 height 9
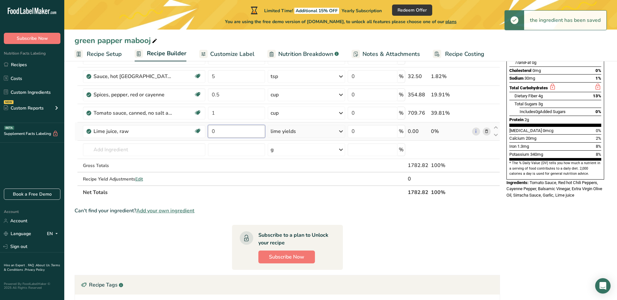
click at [237, 134] on input "0" at bounding box center [236, 131] width 57 height 13
drag, startPoint x: 237, startPoint y: 134, endPoint x: 208, endPoint y: 131, distance: 29.1
click at [208, 132] on input "0" at bounding box center [236, 131] width 57 height 13
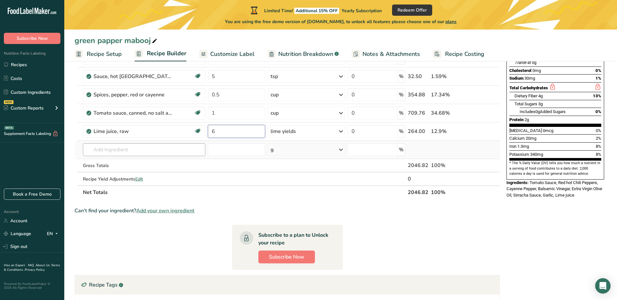
type input "6"
click at [141, 145] on div "Ingredient * Amount * Unit * Waste * .a-a{fill:#347362;}.b-a{fill:#fff;} Grams …" at bounding box center [288, 89] width 426 height 219
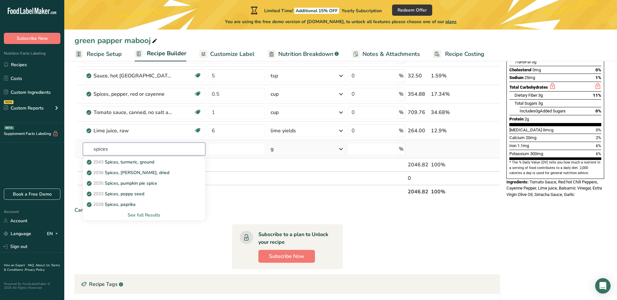
type input "spices"
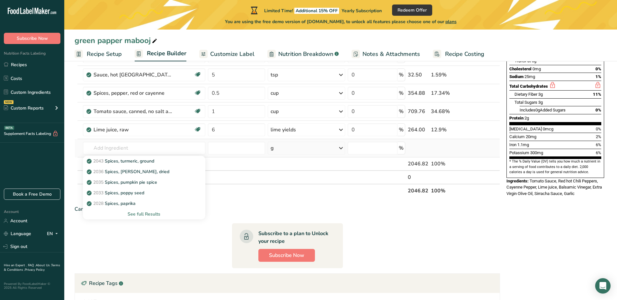
click at [155, 215] on div "See full Results" at bounding box center [144, 214] width 112 height 7
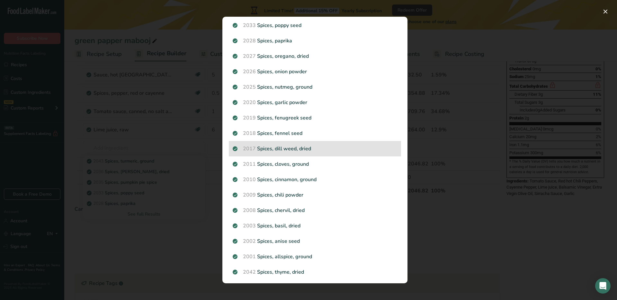
scroll to position [68, 0]
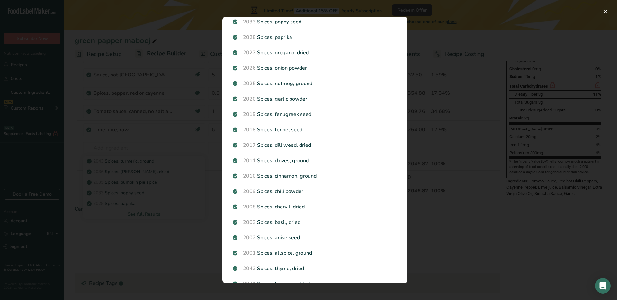
click at [150, 151] on div "Search results modal" at bounding box center [308, 150] width 617 height 300
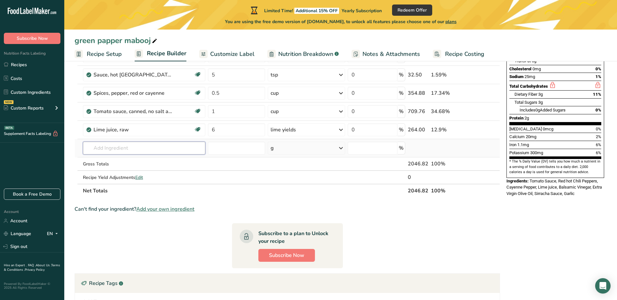
click at [121, 151] on input "text" at bounding box center [144, 148] width 122 height 13
type input "d"
type input "tando"
click at [127, 161] on div "Tandoori Spices" at bounding box center [139, 161] width 102 height 7
type input "Tandoori Spices"
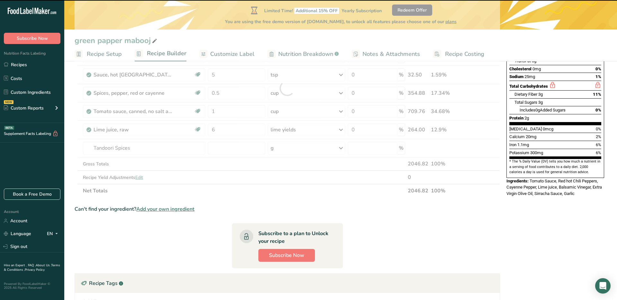
type input "0"
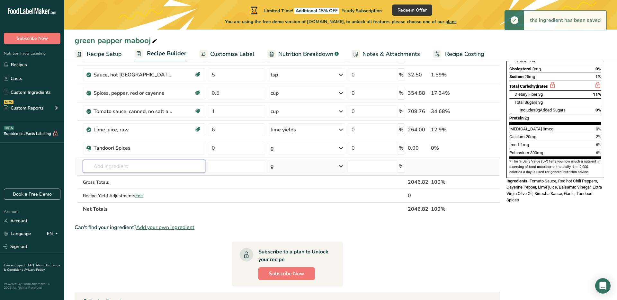
click at [177, 162] on input "text" at bounding box center [144, 166] width 122 height 13
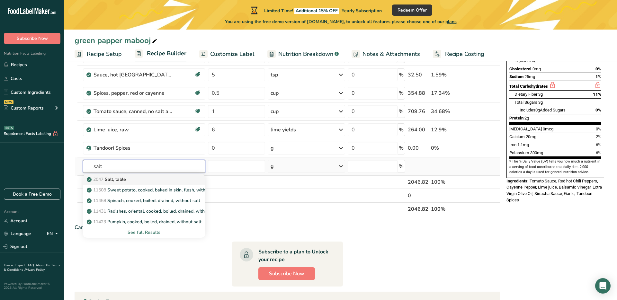
type input "salt"
click at [140, 179] on div "2047 Salt, table" at bounding box center [139, 179] width 102 height 7
type input "Salt, table"
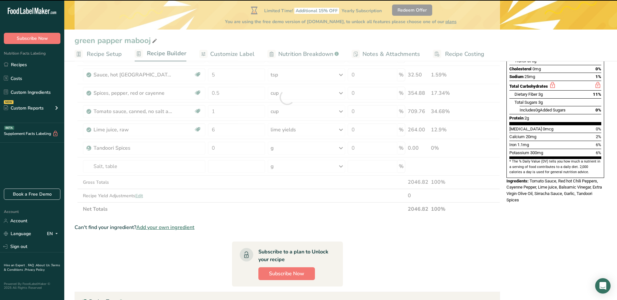
type input "0"
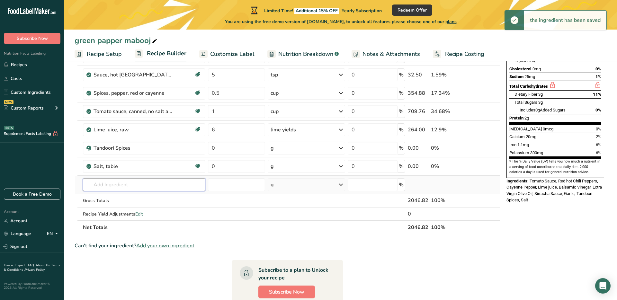
click at [128, 185] on input "text" at bounding box center [144, 184] width 122 height 13
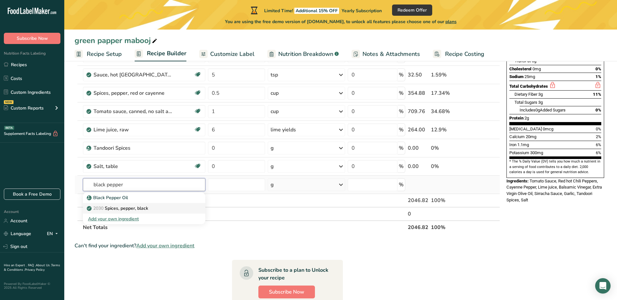
type input "black pepper"
click at [139, 205] on p "2030 Spices, pepper, black" at bounding box center [118, 208] width 60 height 7
type input "Spices, pepper, black"
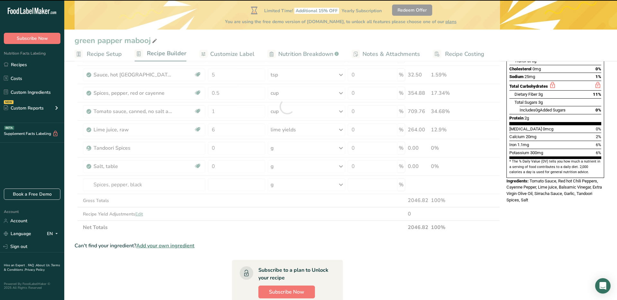
type input "0"
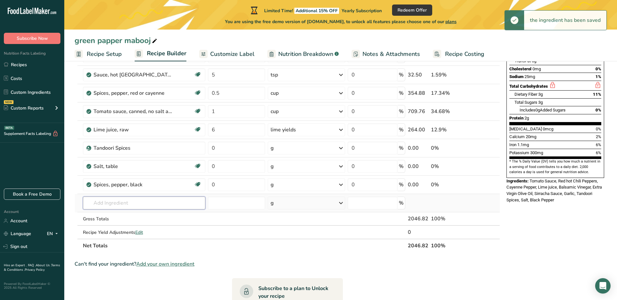
click at [142, 204] on input "text" at bounding box center [144, 203] width 122 height 13
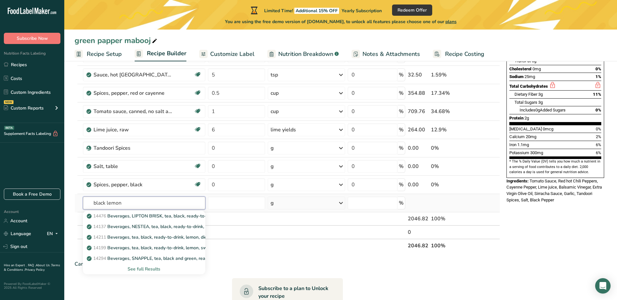
drag, startPoint x: 93, startPoint y: 203, endPoint x: 96, endPoint y: 202, distance: 3.4
click at [93, 203] on input "black lemon" at bounding box center [144, 203] width 122 height 13
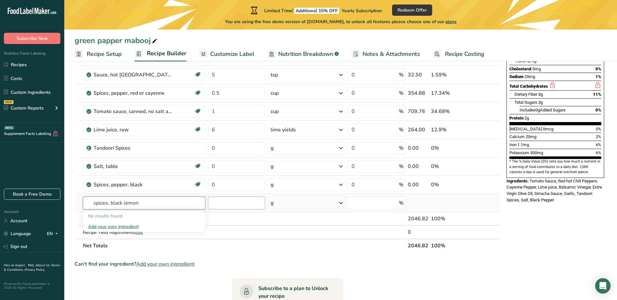
type input "spices, black lemon"
click at [225, 202] on input "number" at bounding box center [236, 203] width 57 height 13
click at [166, 202] on input "text" at bounding box center [144, 203] width 122 height 13
type input "s"
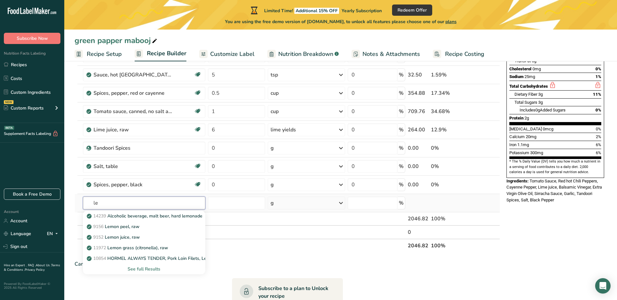
type input "l"
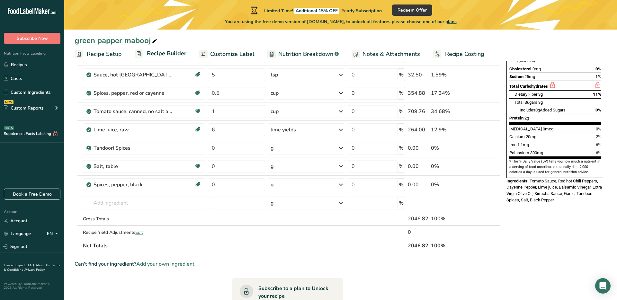
click at [225, 241] on th "Net Totals" at bounding box center [244, 245] width 325 height 13
click at [318, 150] on div "g" at bounding box center [307, 148] width 78 height 13
click at [291, 245] on div "See more" at bounding box center [299, 246] width 54 height 7
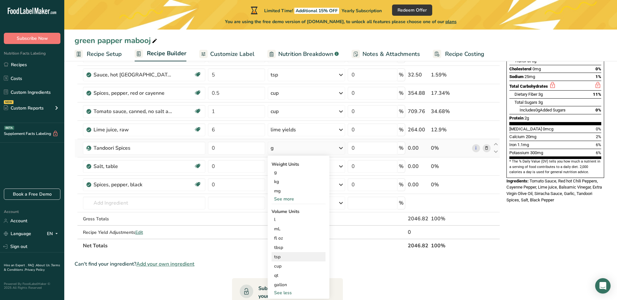
click at [293, 258] on div "tsp" at bounding box center [298, 257] width 49 height 7
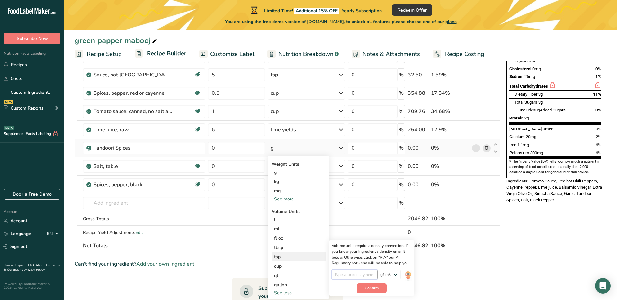
click at [357, 276] on input "number" at bounding box center [355, 275] width 46 height 10
click at [356, 275] on input "0.9998" at bounding box center [355, 275] width 46 height 10
click at [356, 275] on input "0.9994" at bounding box center [355, 275] width 46 height 10
click at [356, 275] on input "0.9992" at bounding box center [355, 275] width 46 height 10
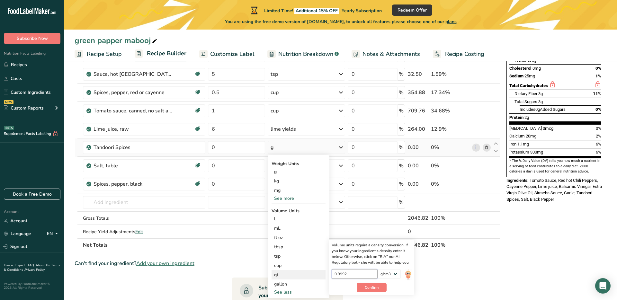
drag, startPoint x: 325, startPoint y: 273, endPoint x: 321, endPoint y: 273, distance: 4.2
click at [321, 273] on div "Weight Units g kg mg See more Volume Units l Volume units require a density con…" at bounding box center [299, 226] width 62 height 143
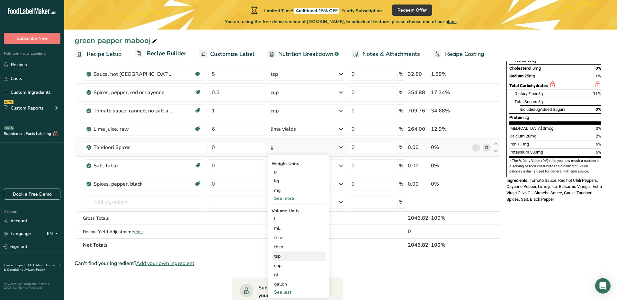
click at [288, 256] on div "tsp" at bounding box center [298, 256] width 49 height 7
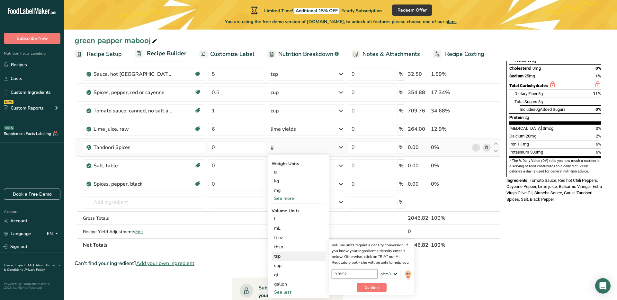
drag, startPoint x: 352, startPoint y: 273, endPoint x: 332, endPoint y: 272, distance: 20.6
click at [332, 272] on div "Volume units require a density conversion. If you know your ingredient's densit…" at bounding box center [371, 267] width 85 height 55
type input "1"
click at [374, 285] on span "Confirm" at bounding box center [372, 288] width 14 height 6
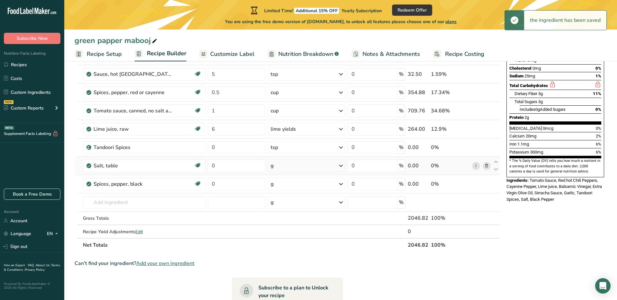
click at [288, 166] on div "g" at bounding box center [307, 165] width 78 height 13
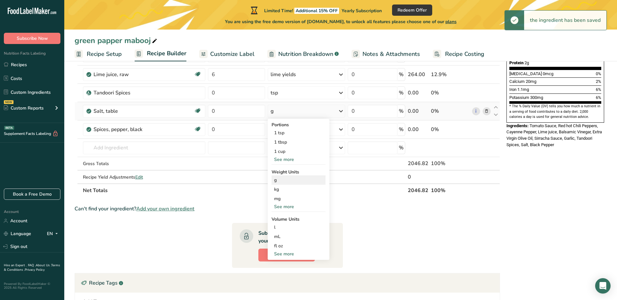
scroll to position [183, 0]
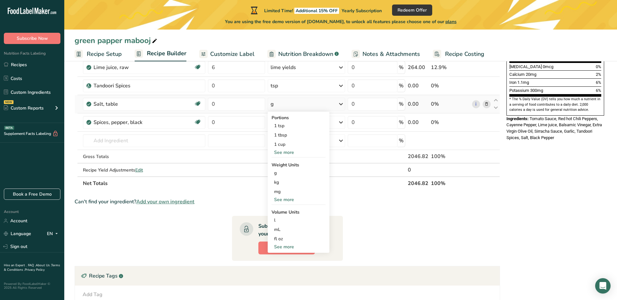
click at [296, 246] on div "See more" at bounding box center [299, 247] width 54 height 7
click at [298, 260] on div "tsp" at bounding box center [298, 257] width 49 height 7
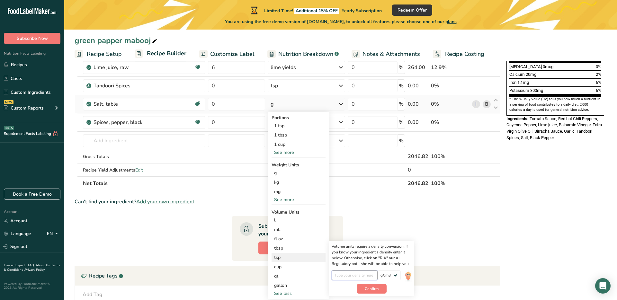
click at [361, 273] on input "number" at bounding box center [355, 276] width 46 height 10
type input "1"
click at [376, 288] on span "Confirm" at bounding box center [372, 289] width 14 height 6
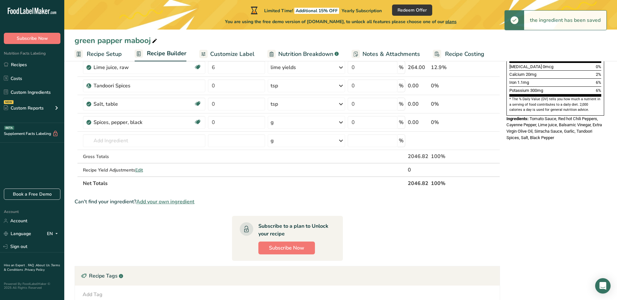
click at [281, 120] on div "g" at bounding box center [307, 122] width 78 height 13
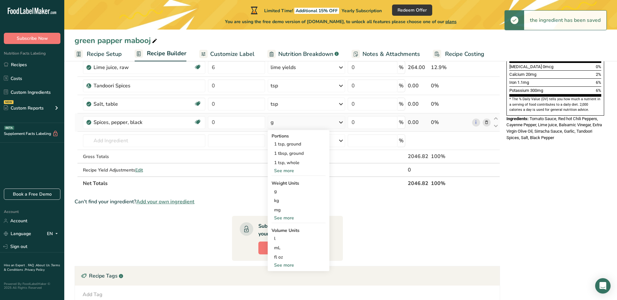
click at [286, 266] on div "See more" at bounding box center [299, 265] width 54 height 7
select select "22"
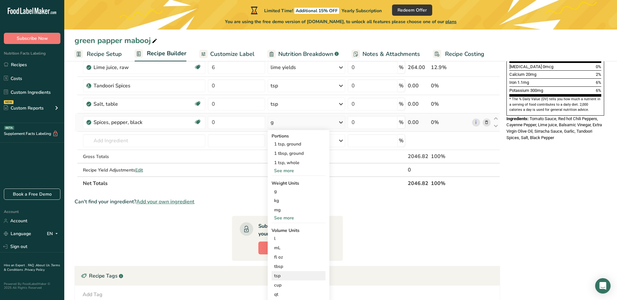
click at [287, 275] on div "tsp" at bounding box center [298, 276] width 49 height 7
click at [359, 292] on input "number" at bounding box center [355, 294] width 46 height 10
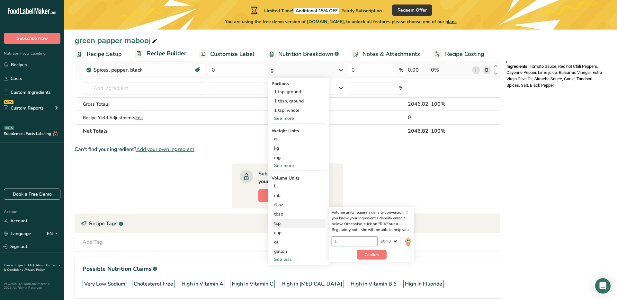
scroll to position [239, 0]
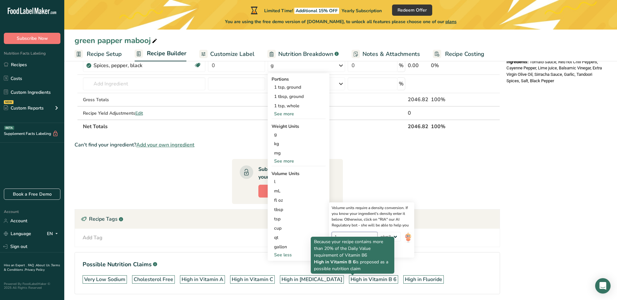
type input "1"
click at [380, 248] on p "Because your recipe contains more than 20% of the Daily Value requirement of Vi…" at bounding box center [352, 248] width 77 height 20
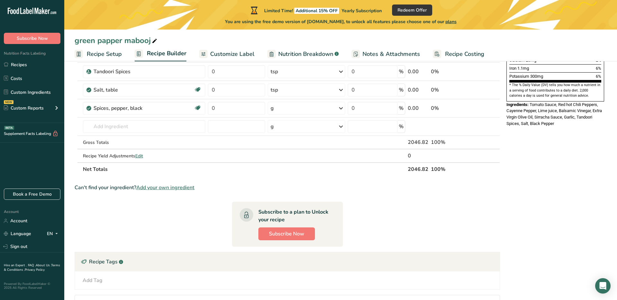
scroll to position [193, 0]
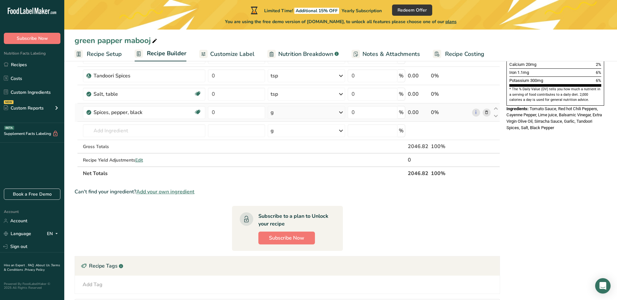
click at [297, 110] on div "g" at bounding box center [307, 112] width 78 height 13
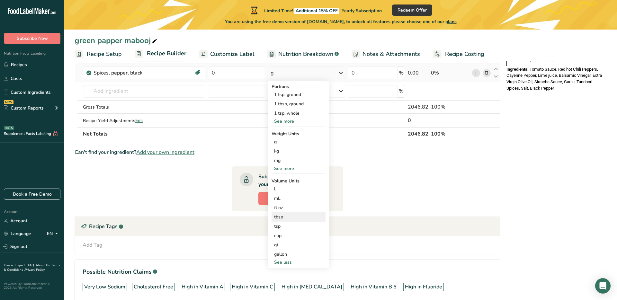
scroll to position [234, 0]
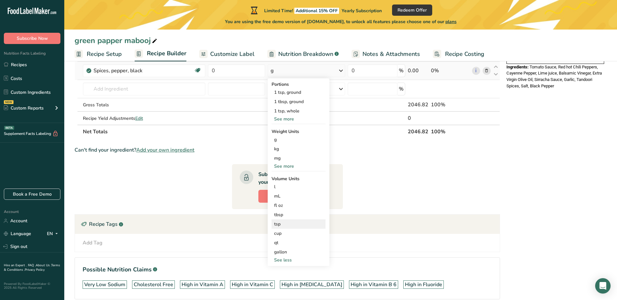
click at [289, 226] on div "tsp" at bounding box center [298, 224] width 49 height 7
click at [365, 256] on button "Confirm" at bounding box center [372, 256] width 30 height 10
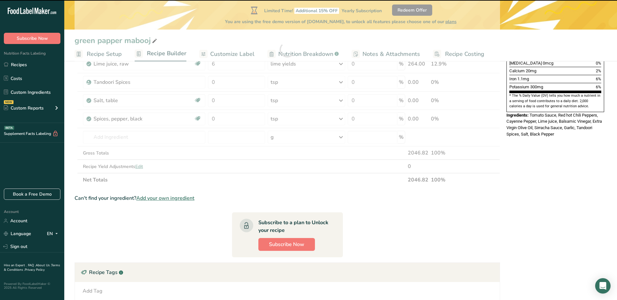
scroll to position [186, 0]
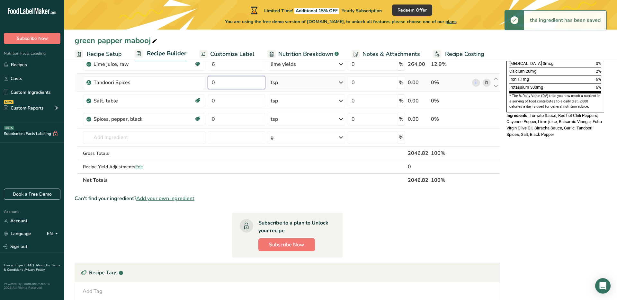
click at [226, 87] on input "0" at bounding box center [236, 82] width 57 height 13
drag, startPoint x: 225, startPoint y: 87, endPoint x: 209, endPoint y: 85, distance: 15.8
click at [209, 85] on input "0" at bounding box center [236, 82] width 57 height 13
type input "1"
click at [221, 97] on div "Ingredient * Amount * Unit * Waste * .a-a{fill:#347362;}.b-a{fill:#fff;} Grams …" at bounding box center [288, 50] width 426 height 274
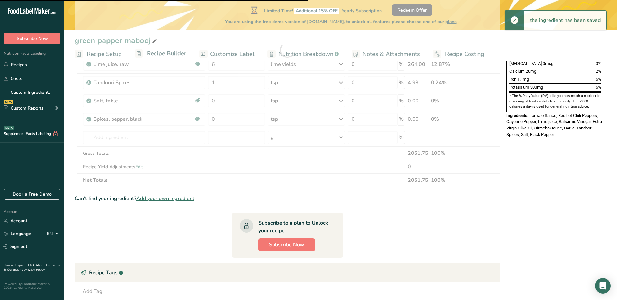
drag, startPoint x: 221, startPoint y: 97, endPoint x: 209, endPoint y: 98, distance: 12.3
click at [209, 98] on div at bounding box center [288, 50] width 426 height 274
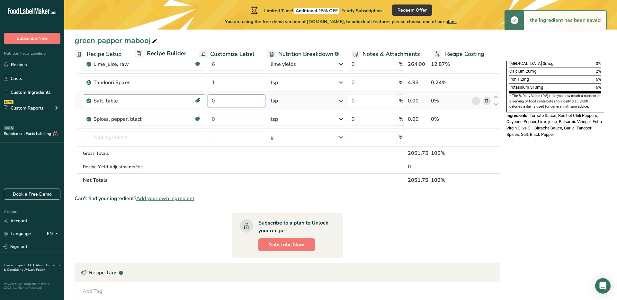
drag, startPoint x: 223, startPoint y: 103, endPoint x: 202, endPoint y: 102, distance: 20.3
click at [202, 102] on tr "Salt, table Dairy free Gluten free Vegan Vegetarian Soy free 0 tsp Portions 1 t…" at bounding box center [287, 101] width 425 height 18
type input "1"
click at [223, 112] on div "Ingredient * Amount * Unit * Waste * .a-a{fill:#347362;}.b-a{fill:#fff;} Grams …" at bounding box center [288, 50] width 426 height 274
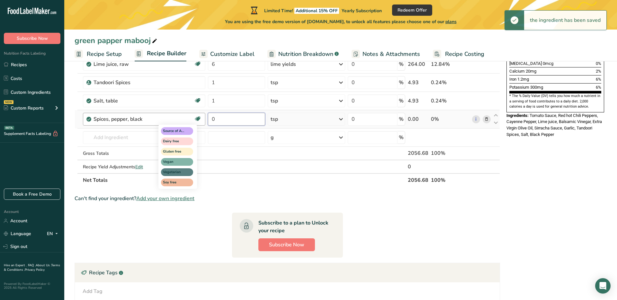
drag, startPoint x: 224, startPoint y: 120, endPoint x: 195, endPoint y: 117, distance: 28.7
click at [195, 117] on tr "Spices, pepper, black Source of Antioxidants Dairy free Gluten free Vegan Veget…" at bounding box center [287, 119] width 425 height 18
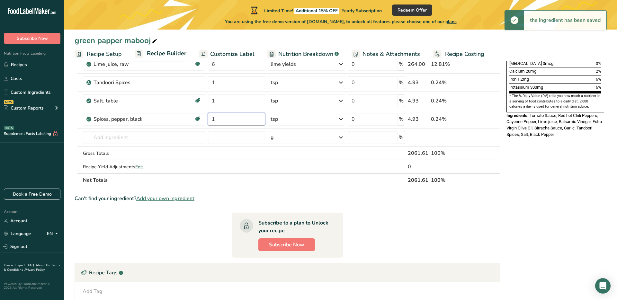
type input "1"
click at [341, 191] on section "Ingredient * Amount * Unit * Waste * .a-a{fill:#347362;}.b-a{fill:#fff;} Grams …" at bounding box center [288, 135] width 426 height 445
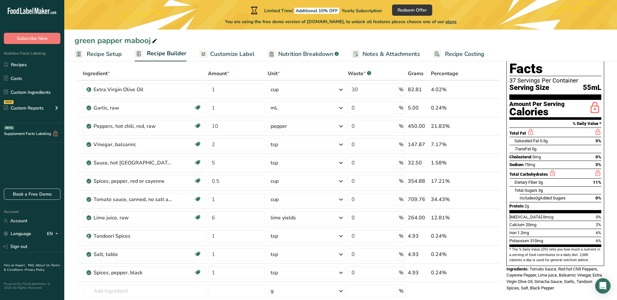
scroll to position [25, 0]
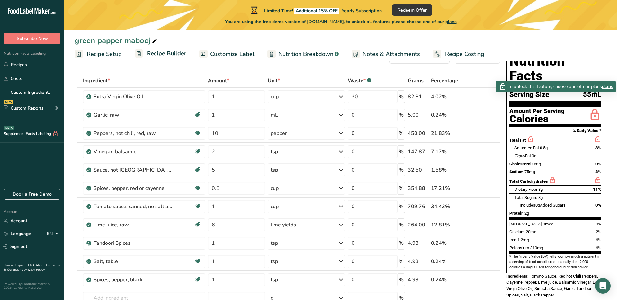
click at [596, 108] on icon at bounding box center [594, 115] width 13 height 15
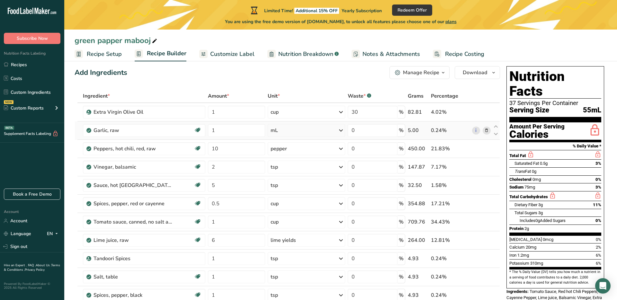
scroll to position [0, 0]
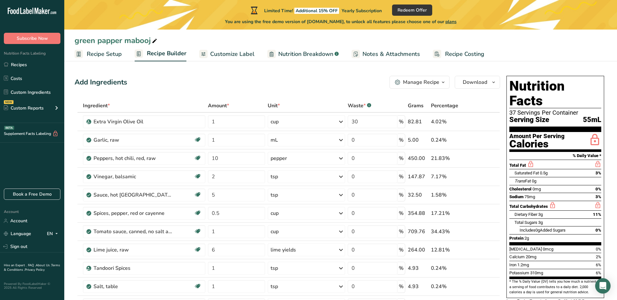
click at [443, 80] on icon "button" at bounding box center [443, 82] width 5 height 8
